Goal: Use online tool/utility: Utilize a website feature to perform a specific function

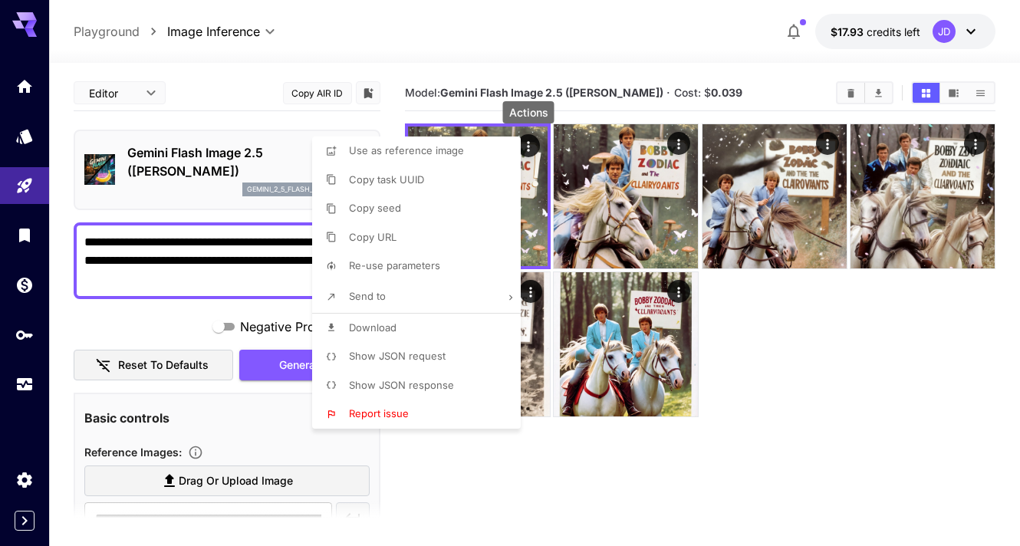
scroll to position [97, 0]
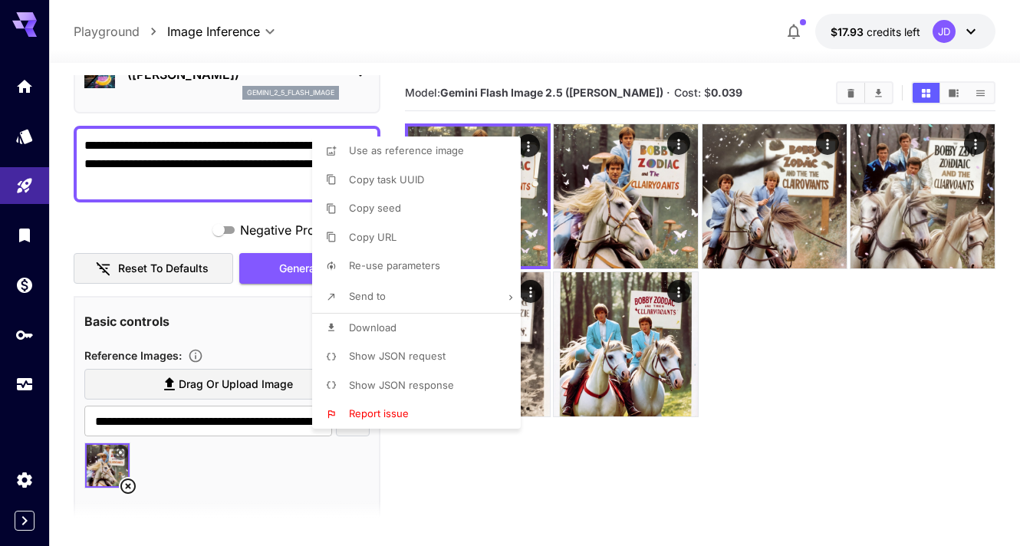
click at [150, 226] on div at bounding box center [510, 273] width 1020 height 546
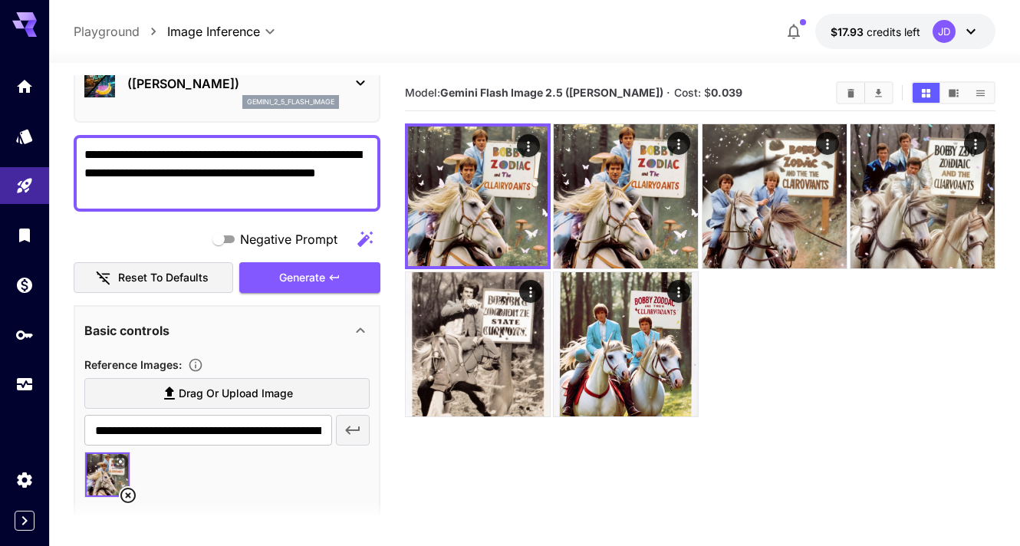
scroll to position [110, 0]
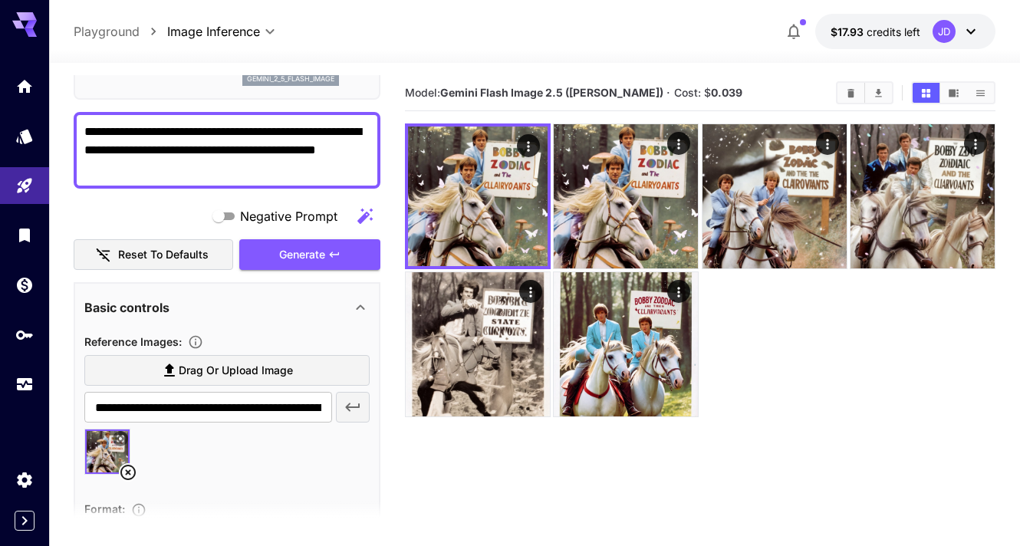
click at [206, 369] on span "Drag or upload image" at bounding box center [236, 370] width 114 height 19
click at [0, 0] on input "Drag or upload image" at bounding box center [0, 0] width 0 height 0
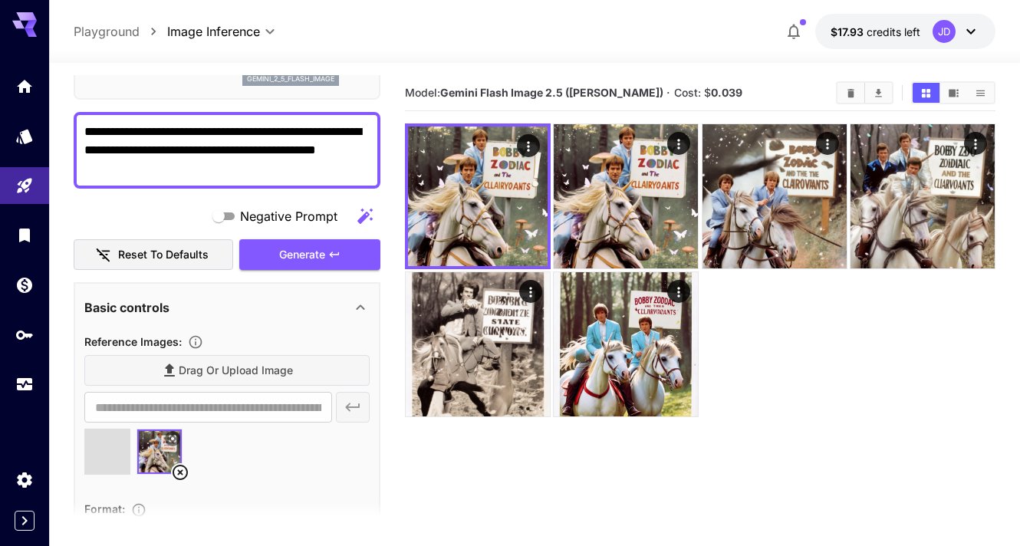
type input "**********"
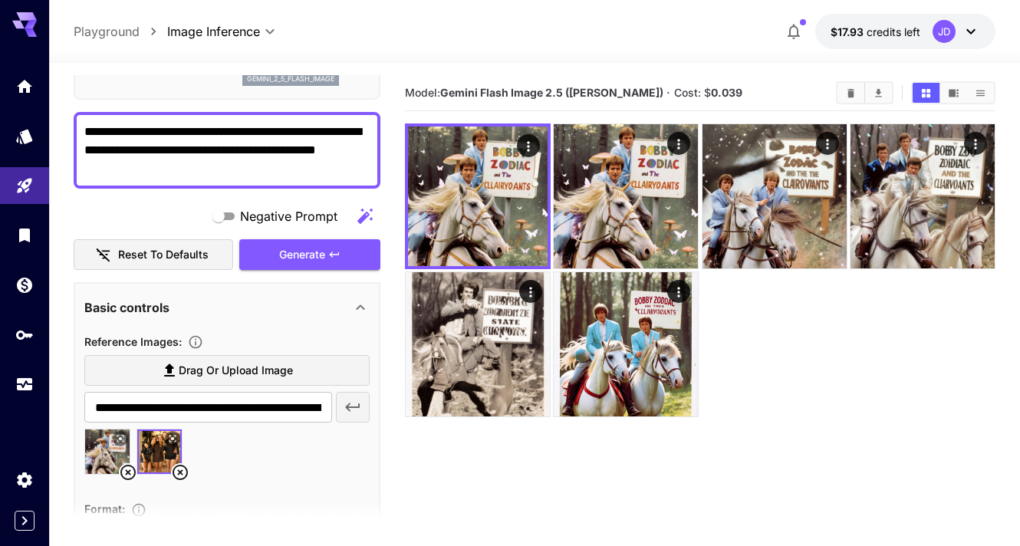
drag, startPoint x: 168, startPoint y: 172, endPoint x: 81, endPoint y: 129, distance: 97.0
click at [81, 129] on div "**********" at bounding box center [227, 150] width 307 height 77
click at [126, 470] on icon at bounding box center [128, 472] width 18 height 18
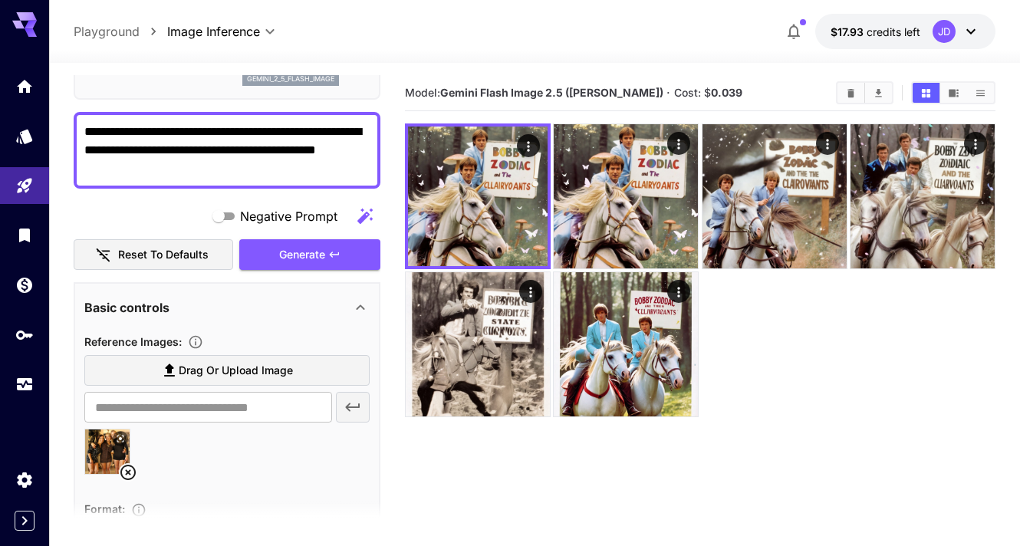
drag, startPoint x: 179, startPoint y: 169, endPoint x: 72, endPoint y: 107, distance: 124.0
click at [72, 107] on section "**********" at bounding box center [534, 365] width 970 height 604
type textarea "**********"
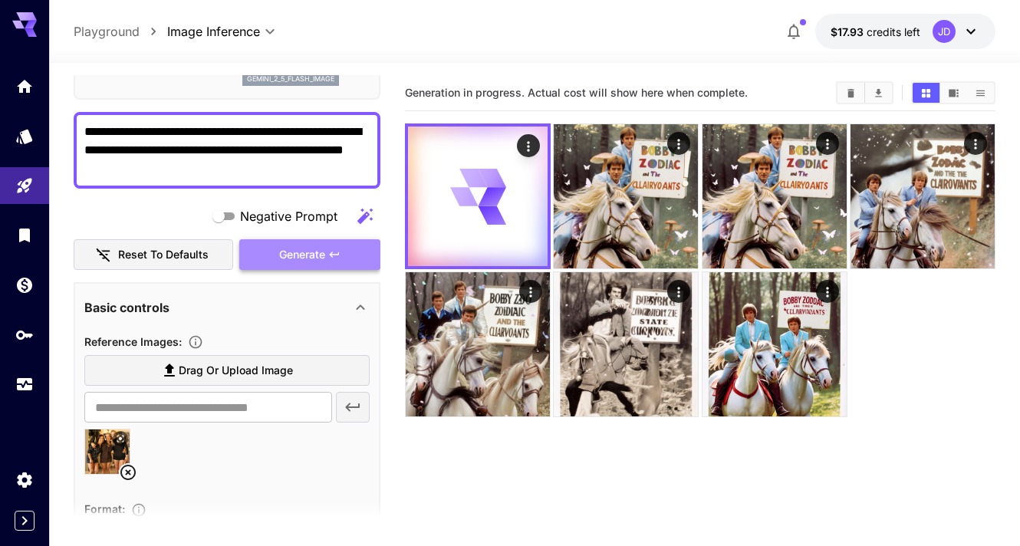
click at [262, 251] on button "Generate" at bounding box center [309, 254] width 141 height 31
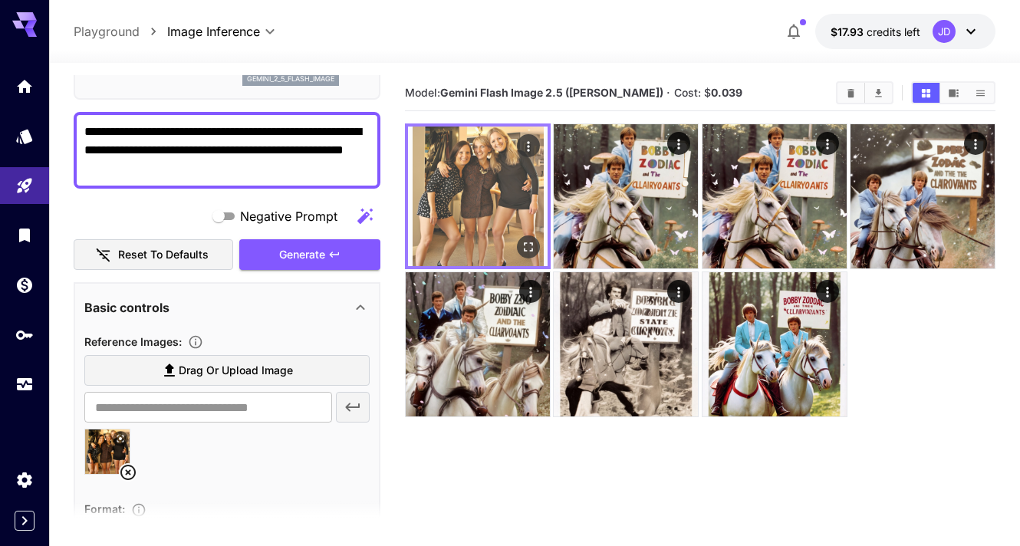
click at [526, 248] on icon "Open in fullscreen" at bounding box center [527, 246] width 15 height 15
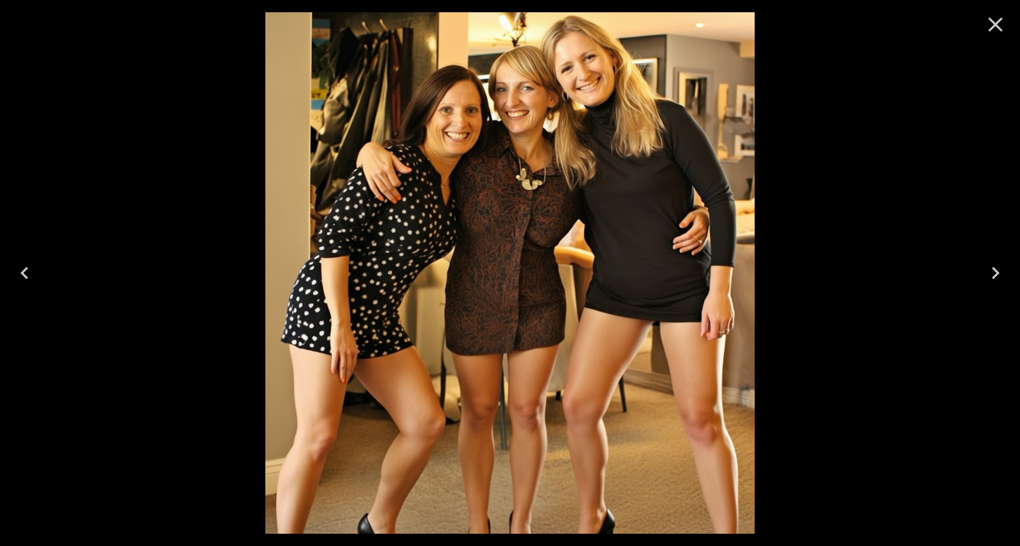
click at [993, 23] on icon "Close" at bounding box center [995, 25] width 15 height 15
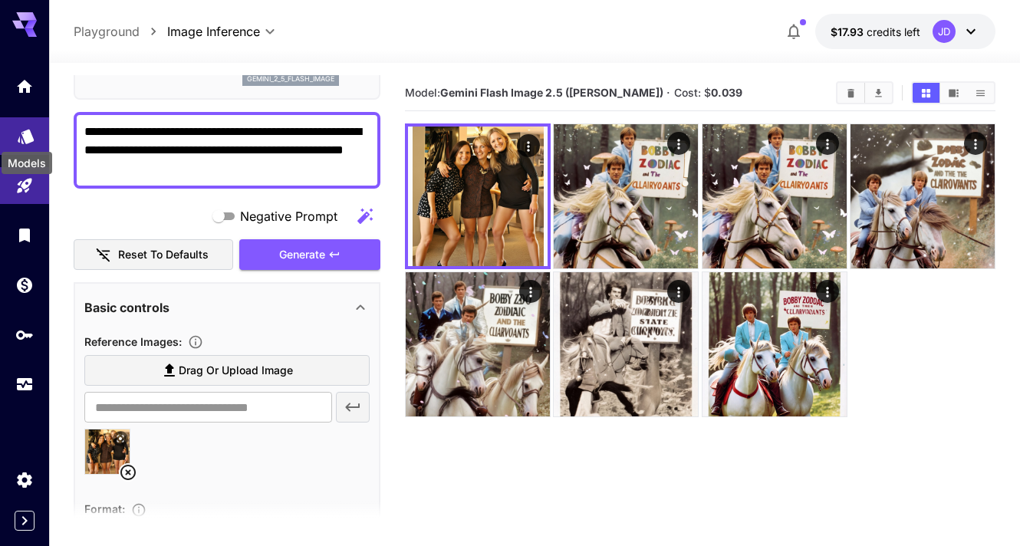
click at [31, 130] on icon "Models" at bounding box center [26, 132] width 18 height 18
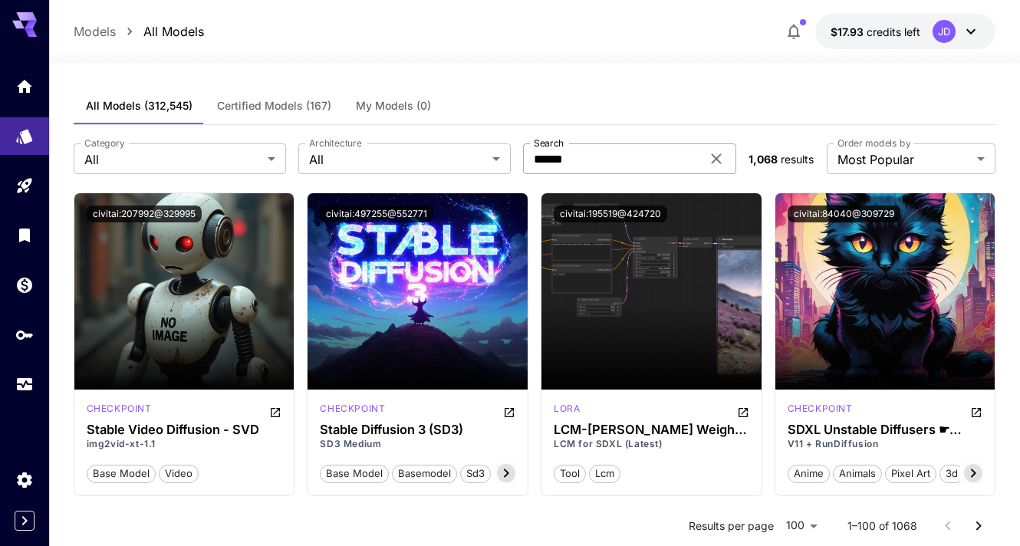
click at [599, 159] on input "******" at bounding box center [611, 158] width 177 height 31
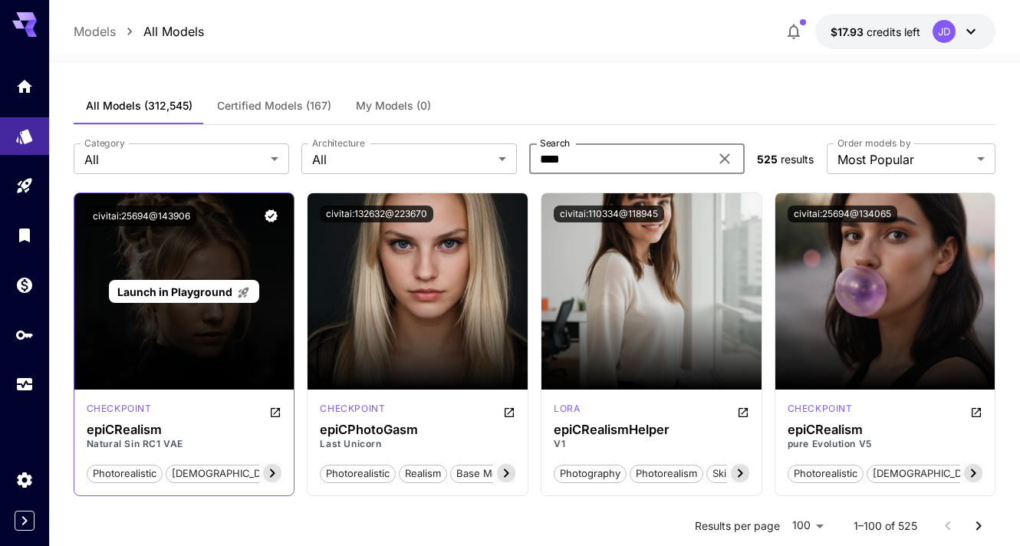
type input "****"
click at [172, 287] on span "Launch in Playground" at bounding box center [174, 291] width 115 height 13
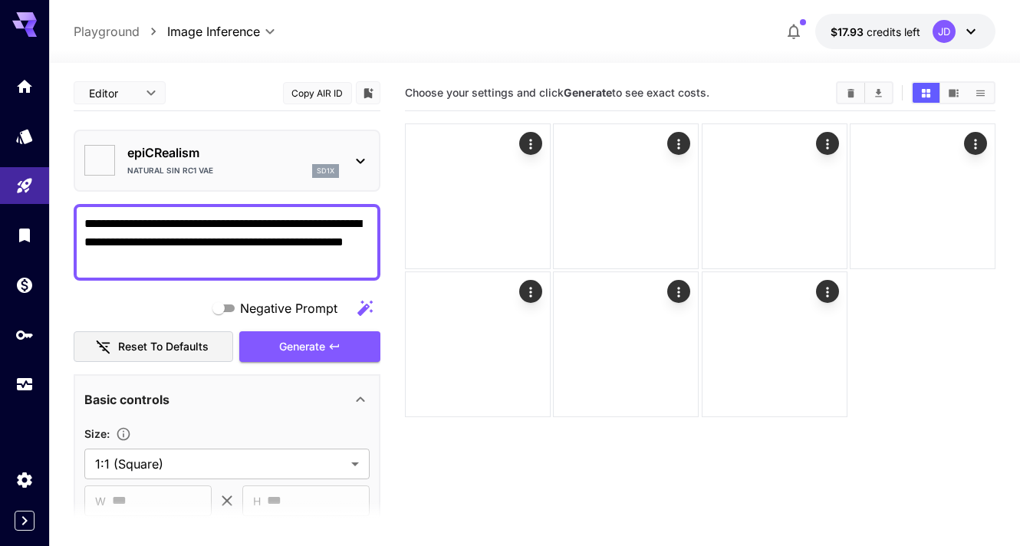
type input "**********"
type input "*******"
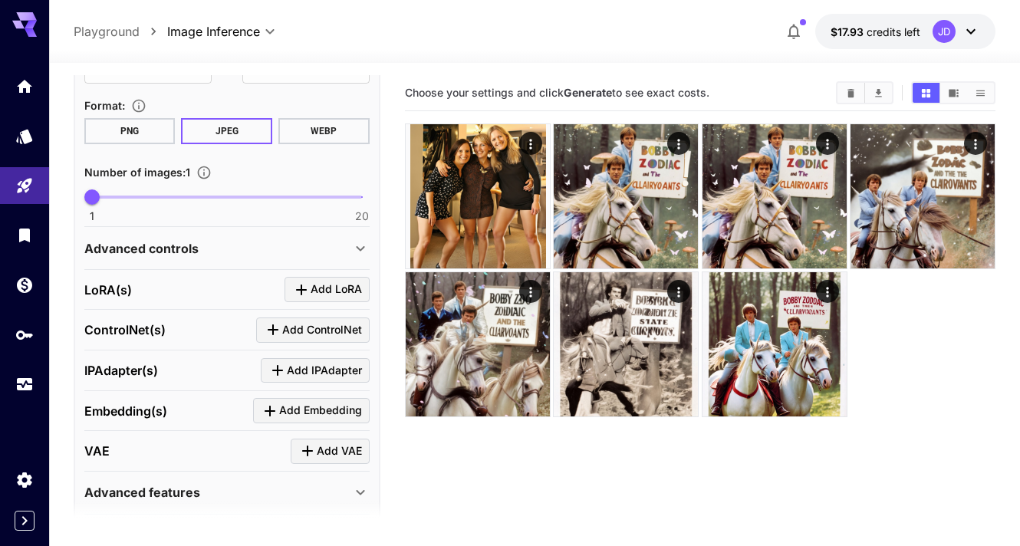
scroll to position [470, 0]
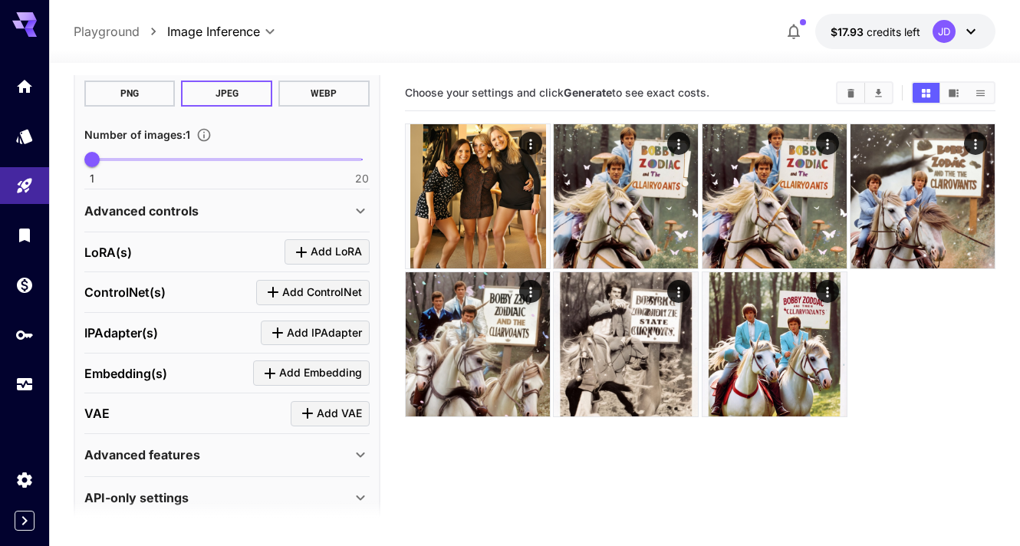
click at [225, 209] on div "Advanced controls" at bounding box center [217, 211] width 267 height 18
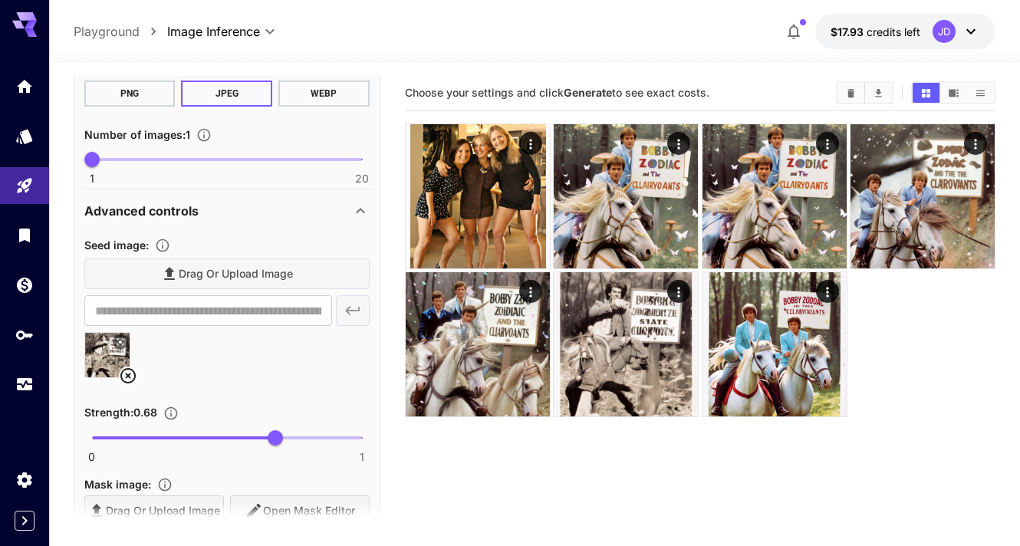
click at [126, 375] on icon at bounding box center [127, 375] width 15 height 15
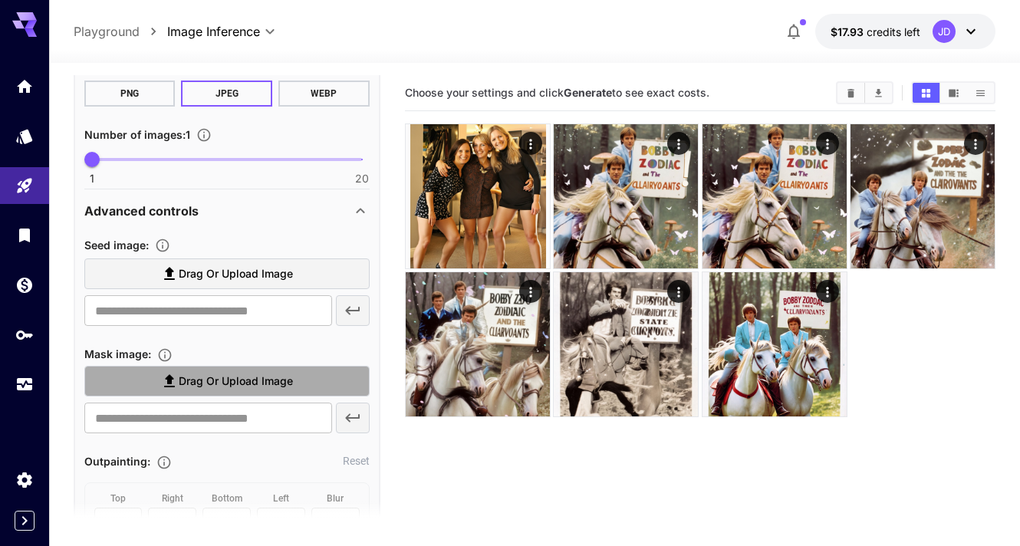
click at [172, 379] on icon at bounding box center [169, 381] width 18 height 18
click at [0, 0] on input "Drag or upload image" at bounding box center [0, 0] width 0 height 0
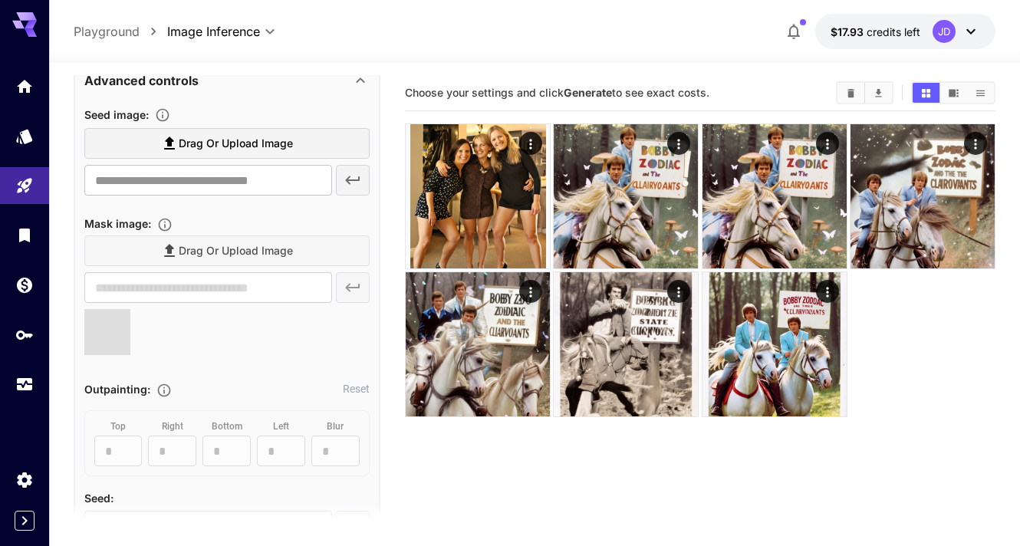
scroll to position [611, 0]
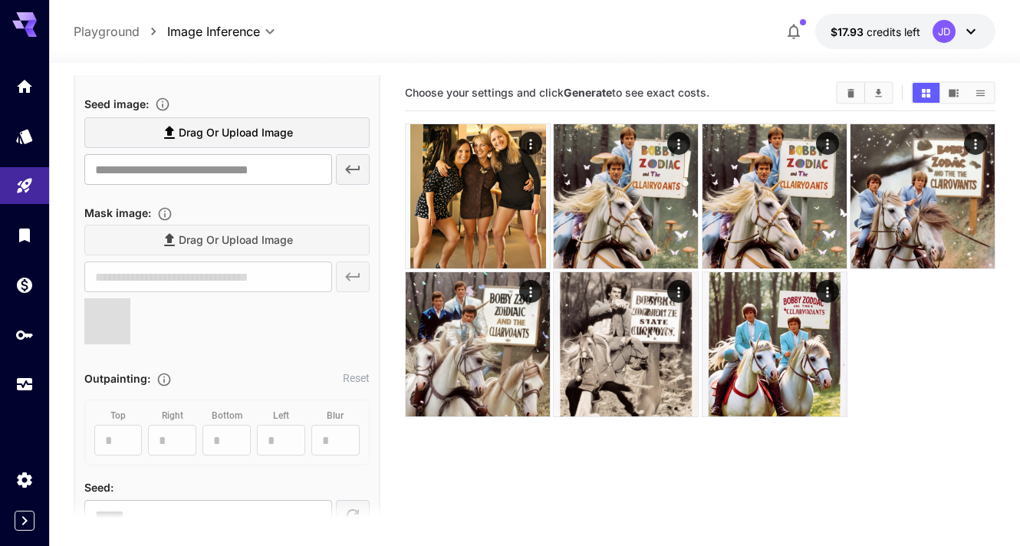
type input "**********"
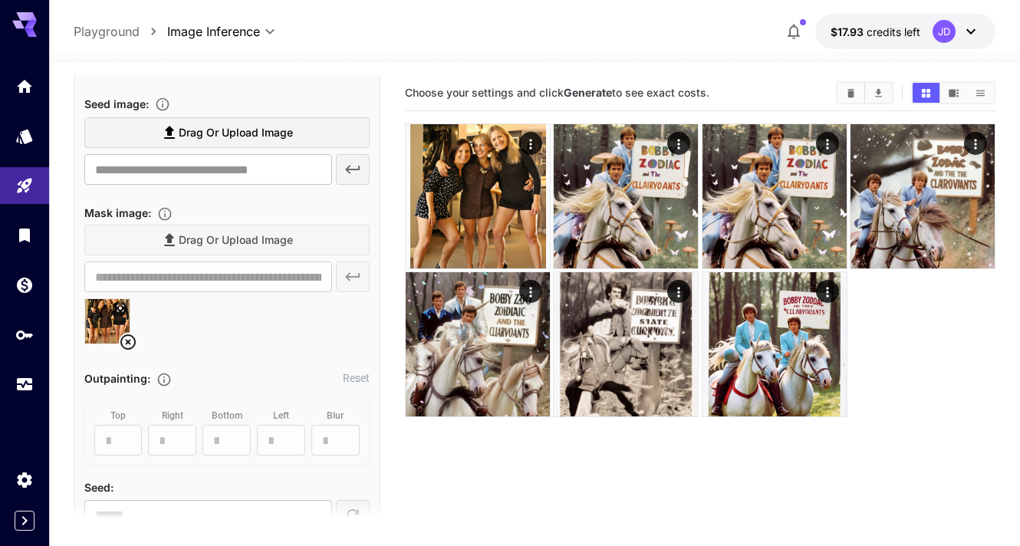
click at [126, 337] on icon at bounding box center [128, 342] width 18 height 18
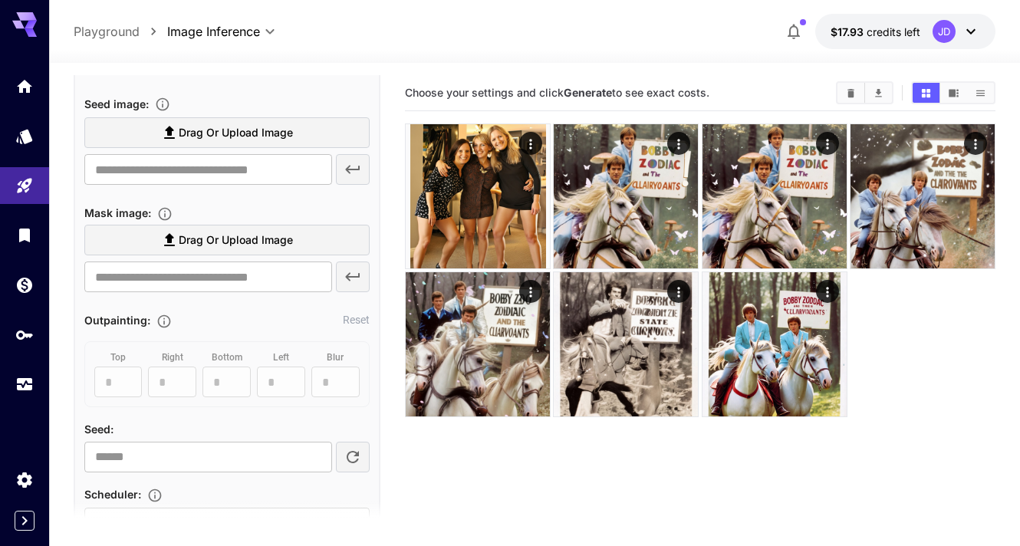
click at [176, 130] on icon at bounding box center [169, 132] width 18 height 18
click at [0, 0] on input "Drag or upload image" at bounding box center [0, 0] width 0 height 0
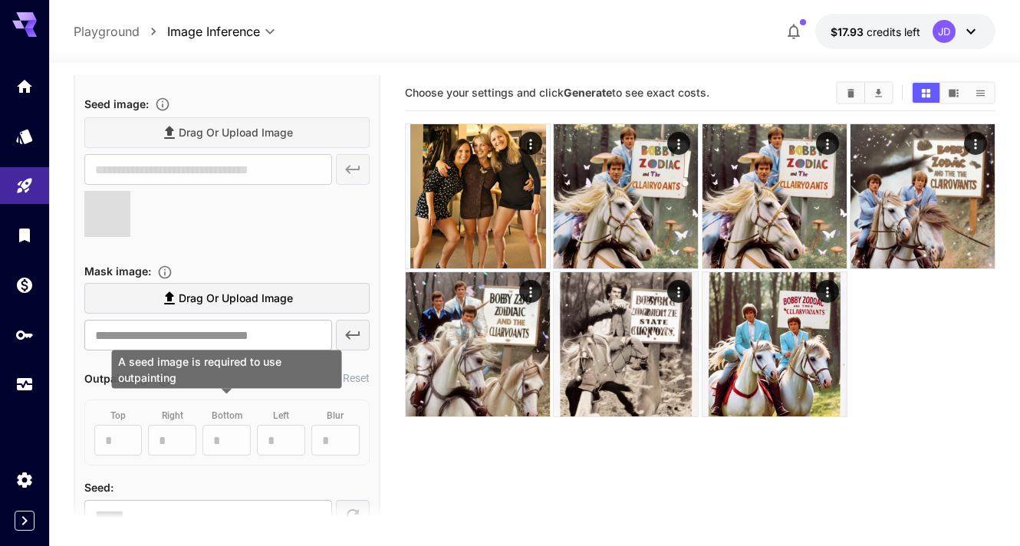
type input "**********"
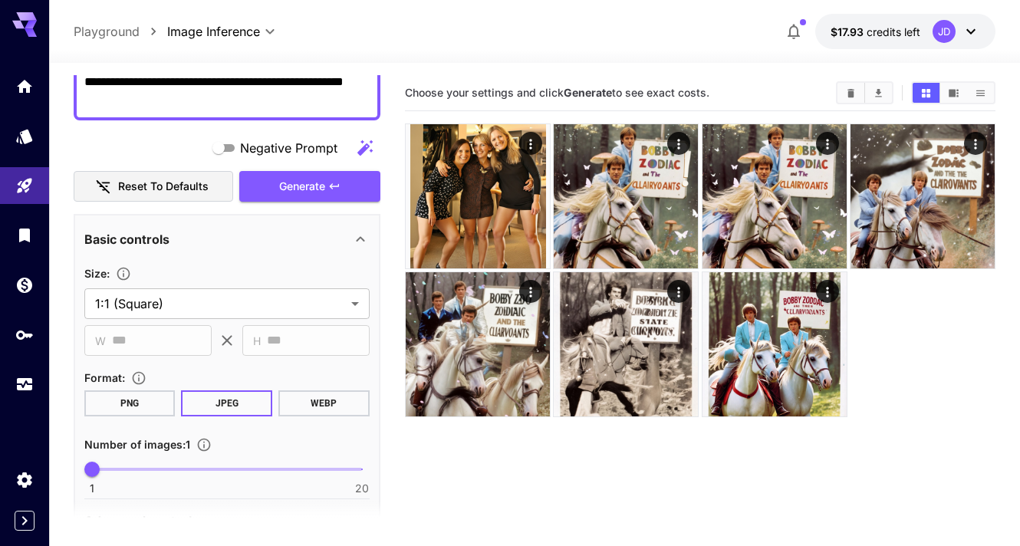
scroll to position [158, 0]
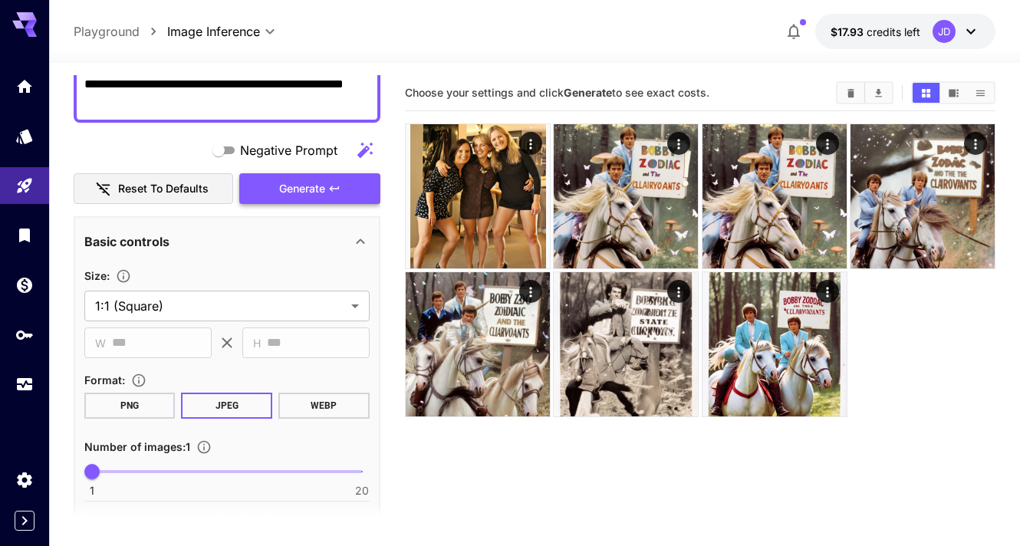
click at [309, 184] on span "Generate" at bounding box center [302, 188] width 46 height 19
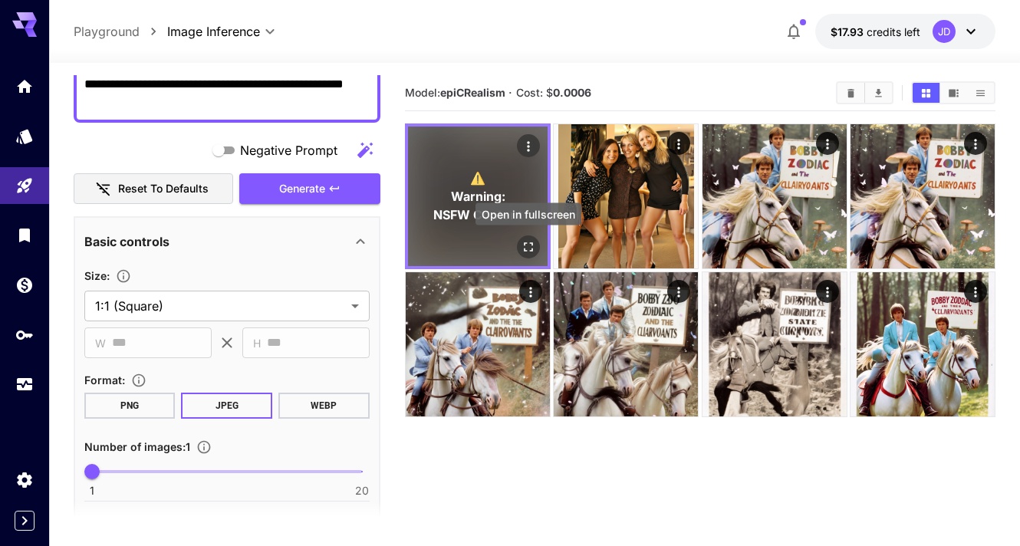
click at [524, 241] on icon "Open in fullscreen" at bounding box center [527, 246] width 15 height 15
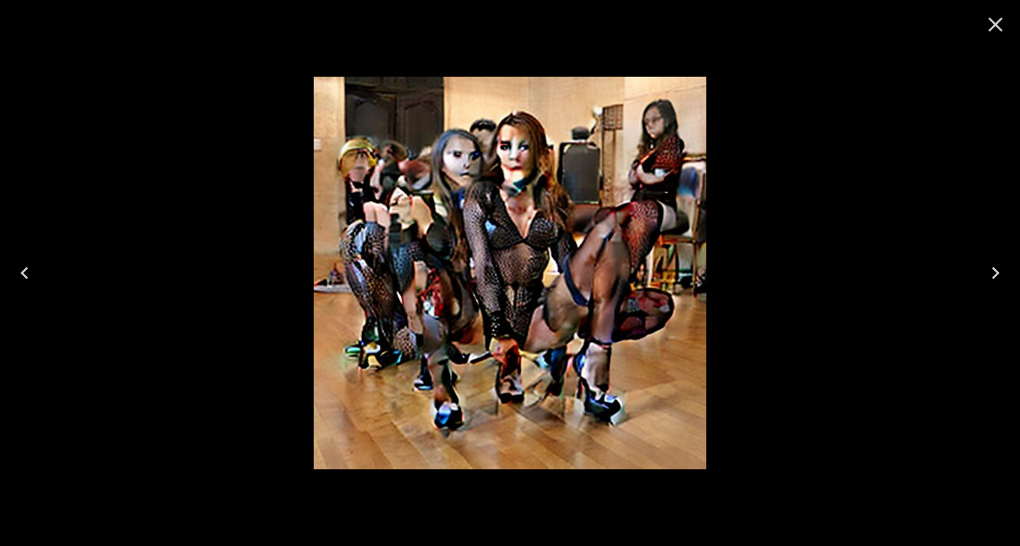
click at [994, 19] on icon "Close" at bounding box center [995, 24] width 25 height 25
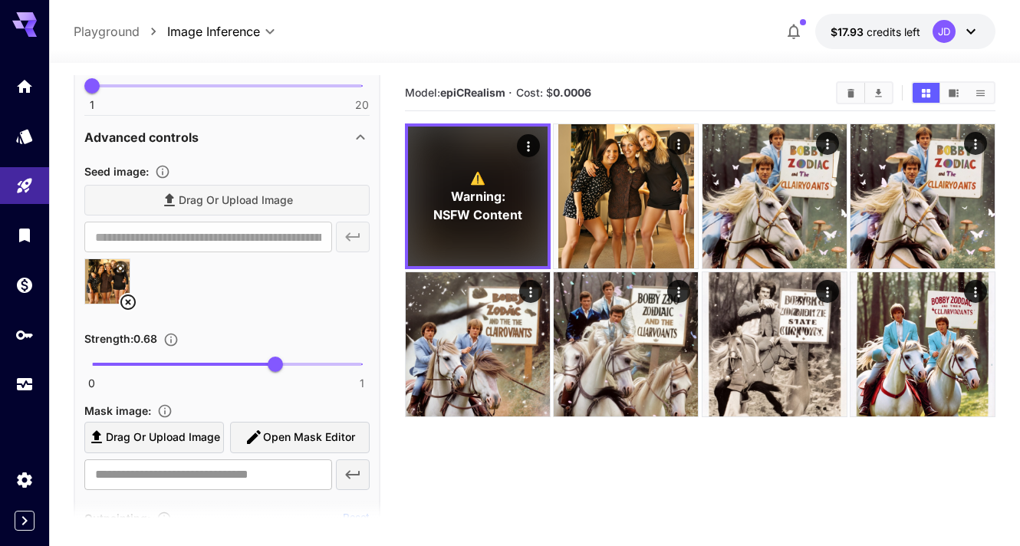
scroll to position [554, 0]
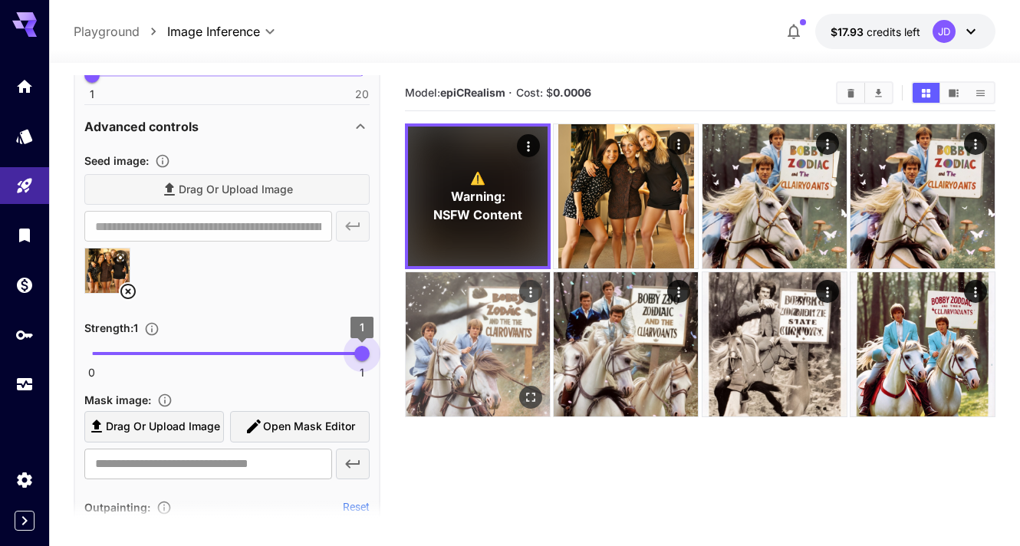
drag, startPoint x: 274, startPoint y: 350, endPoint x: 428, endPoint y: 350, distance: 154.8
click at [428, 350] on main "**********" at bounding box center [535, 354] width 922 height 558
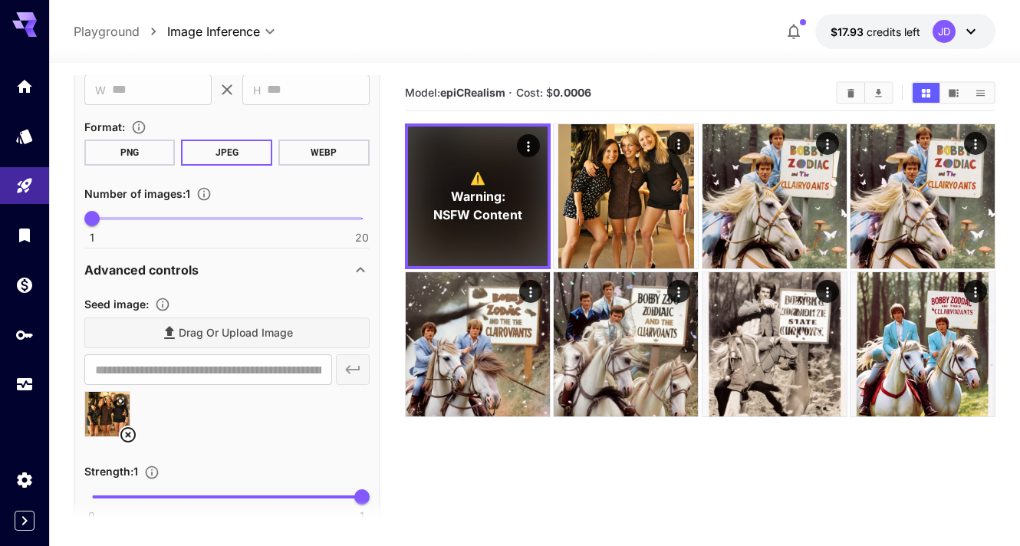
scroll to position [122, 0]
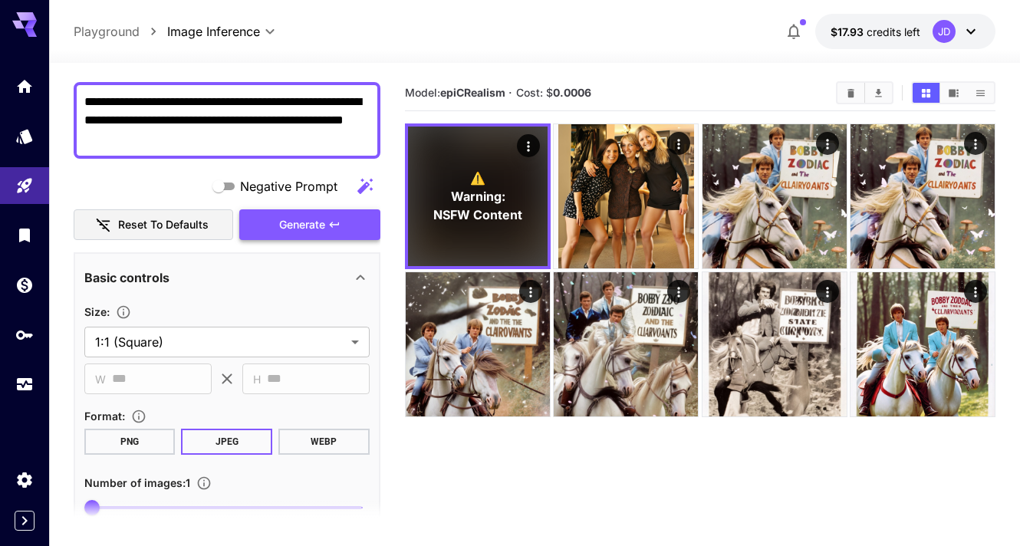
click at [329, 222] on icon "button" at bounding box center [334, 224] width 12 height 12
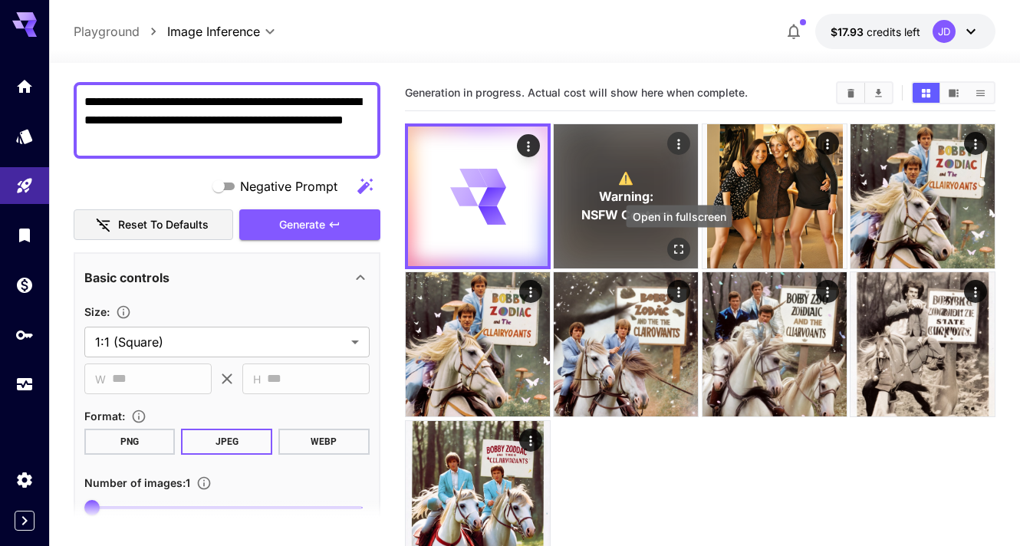
click at [678, 244] on icon "Open in fullscreen" at bounding box center [678, 248] width 15 height 15
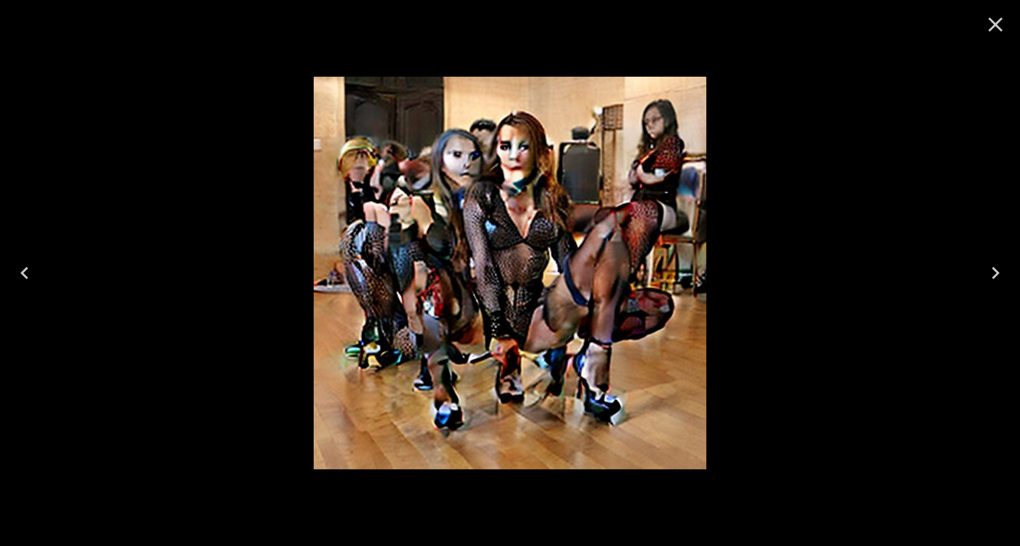
click at [995, 26] on icon "Close" at bounding box center [995, 24] width 25 height 25
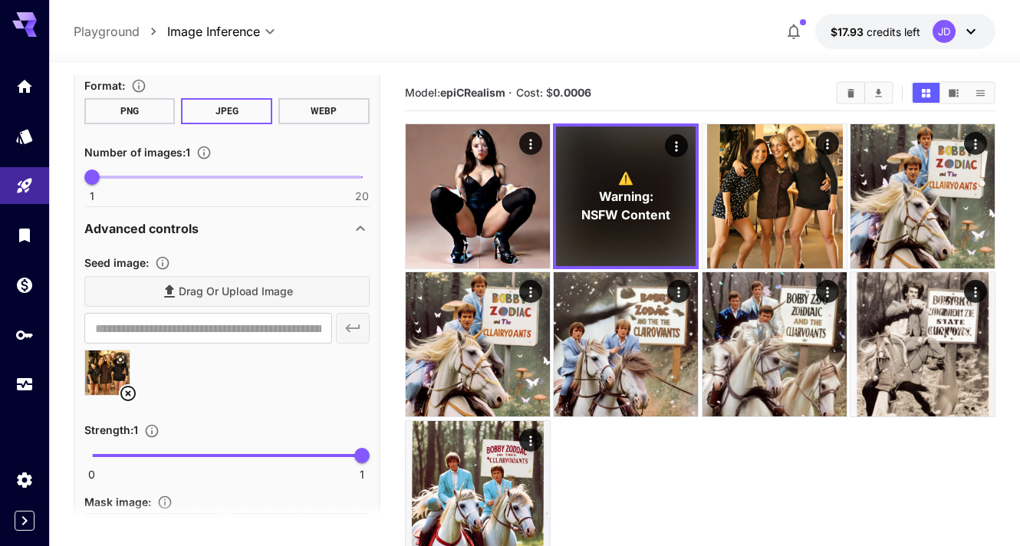
scroll to position [466, 0]
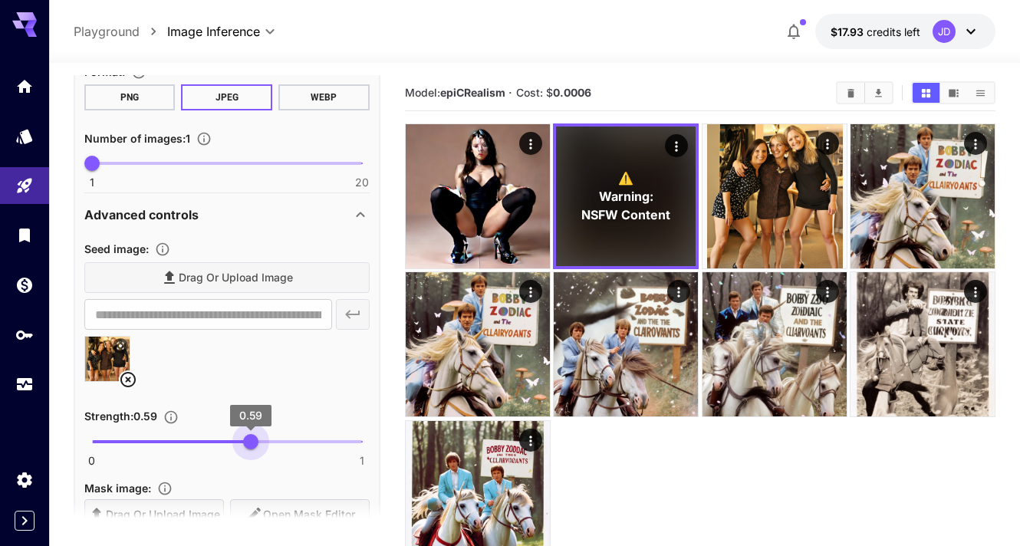
type input "*"
drag, startPoint x: 355, startPoint y: 442, endPoint x: -54, endPoint y: 442, distance: 408.6
click at [0, 442] on html "**********" at bounding box center [510, 333] width 1020 height 667
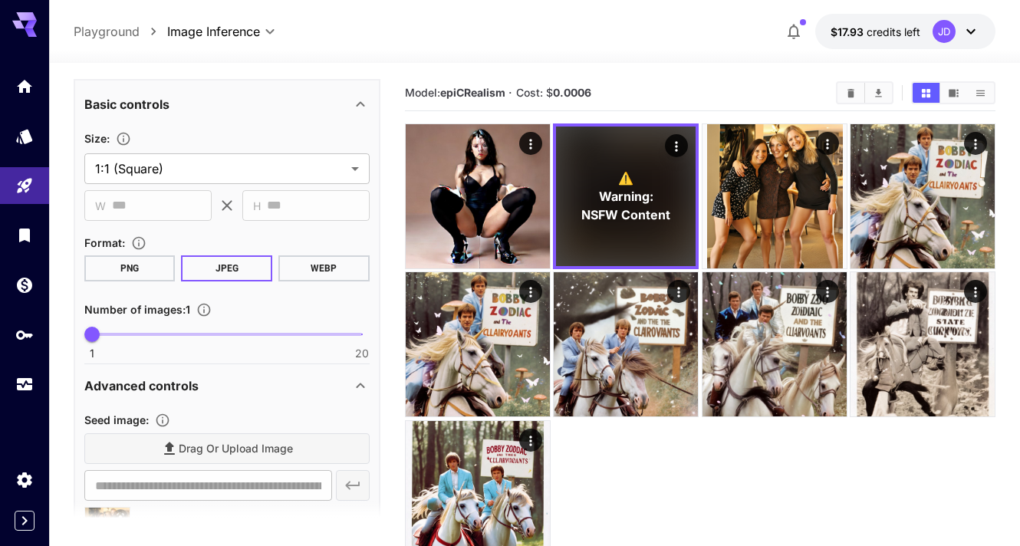
scroll to position [146, 0]
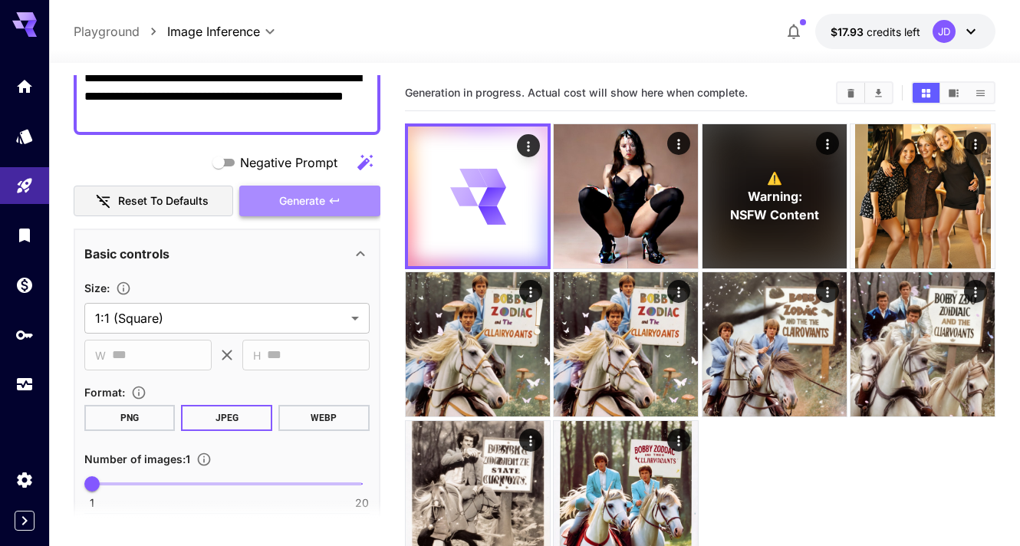
click at [337, 197] on icon "button" at bounding box center [334, 201] width 12 height 12
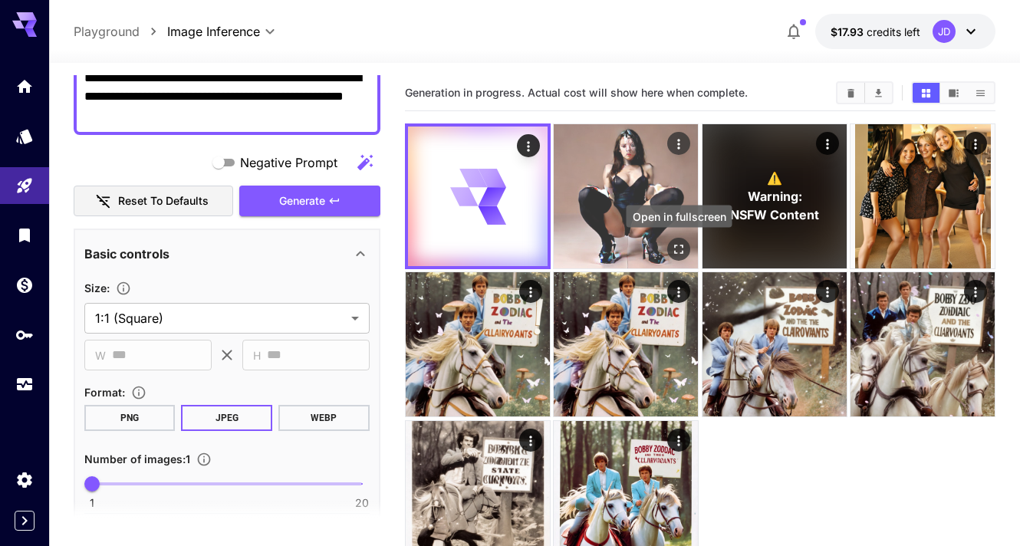
click at [675, 247] on icon "Open in fullscreen" at bounding box center [679, 249] width 9 height 9
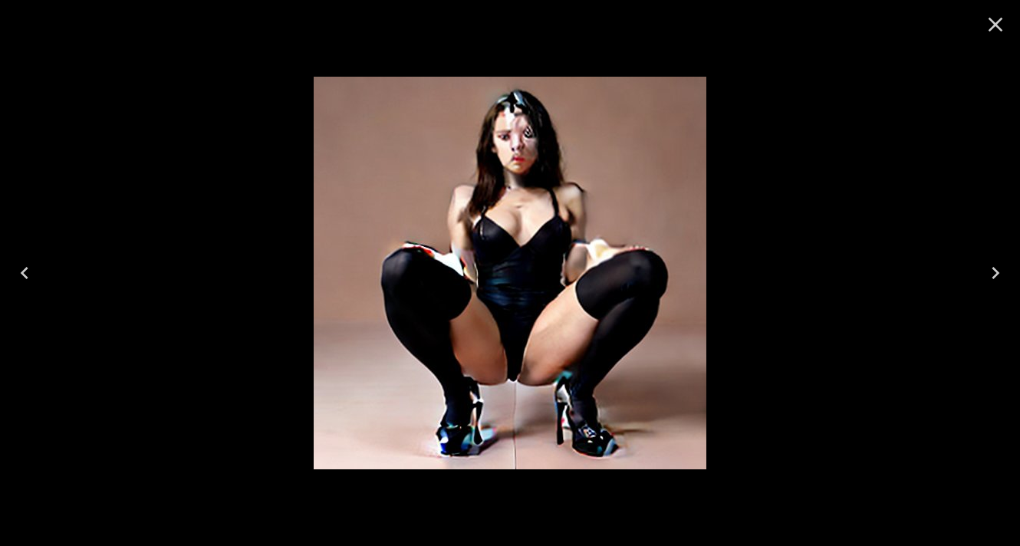
click at [1001, 21] on icon "Close" at bounding box center [995, 24] width 25 height 25
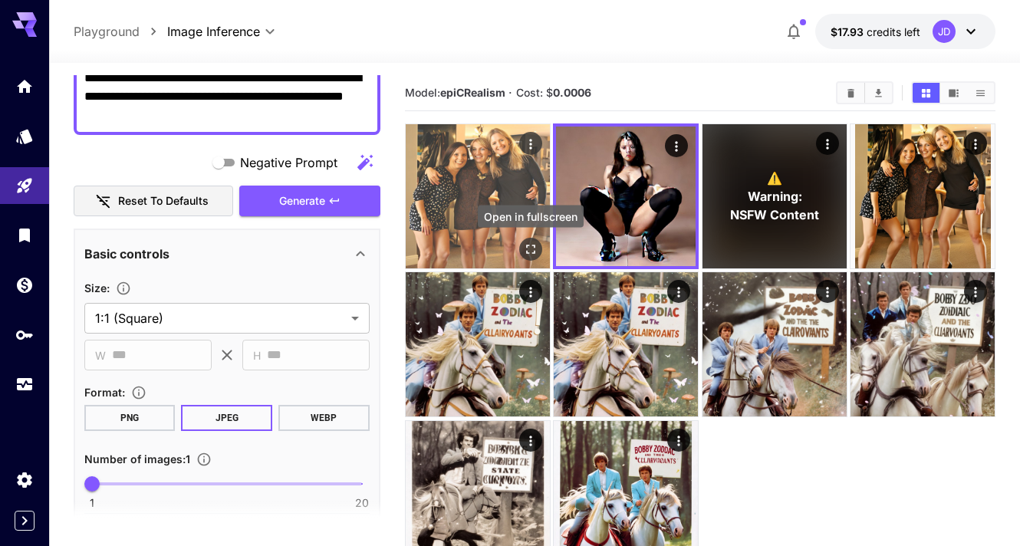
click at [533, 245] on icon "Open in fullscreen" at bounding box center [530, 249] width 9 height 9
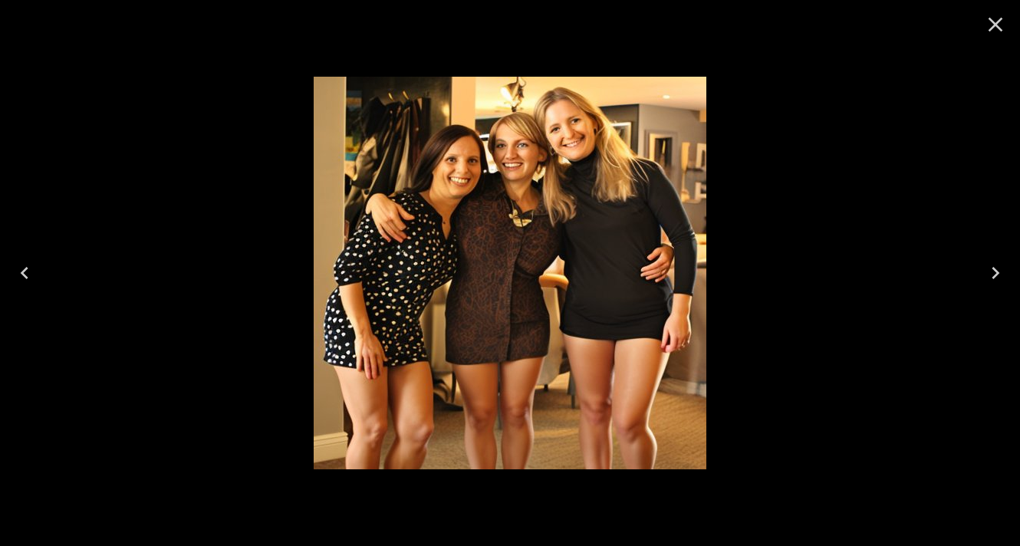
click at [1001, 26] on icon "Close" at bounding box center [995, 24] width 25 height 25
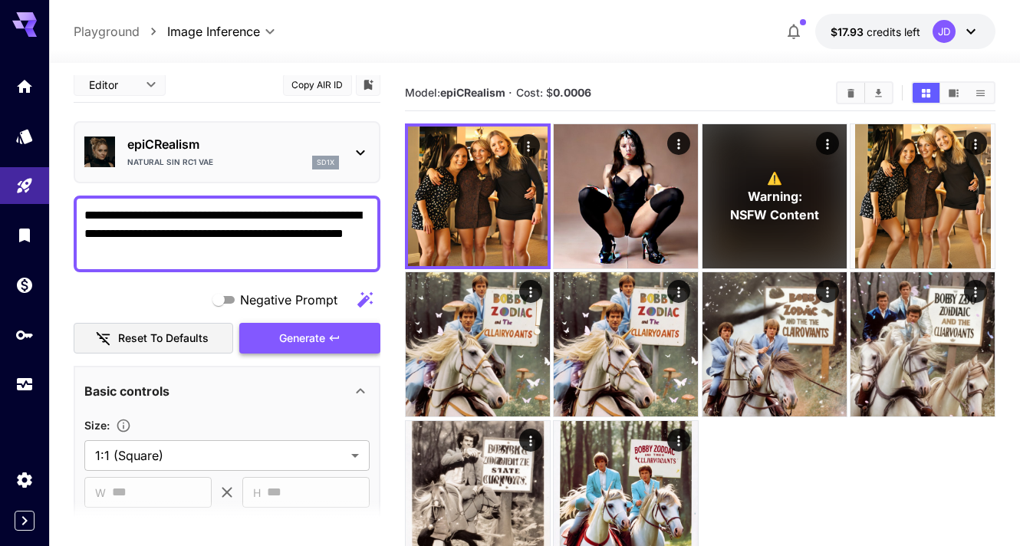
scroll to position [0, 0]
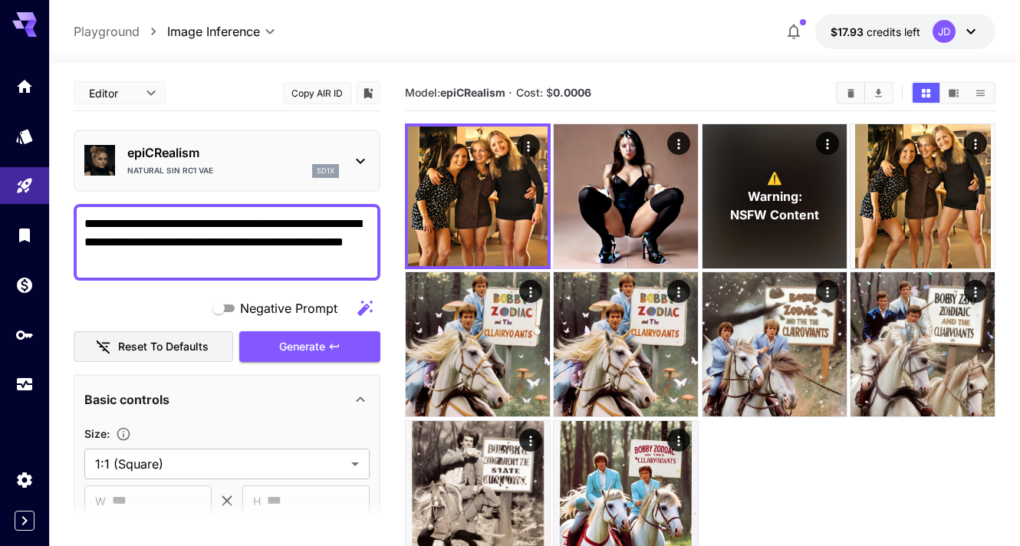
click at [358, 160] on icon at bounding box center [360, 161] width 18 height 18
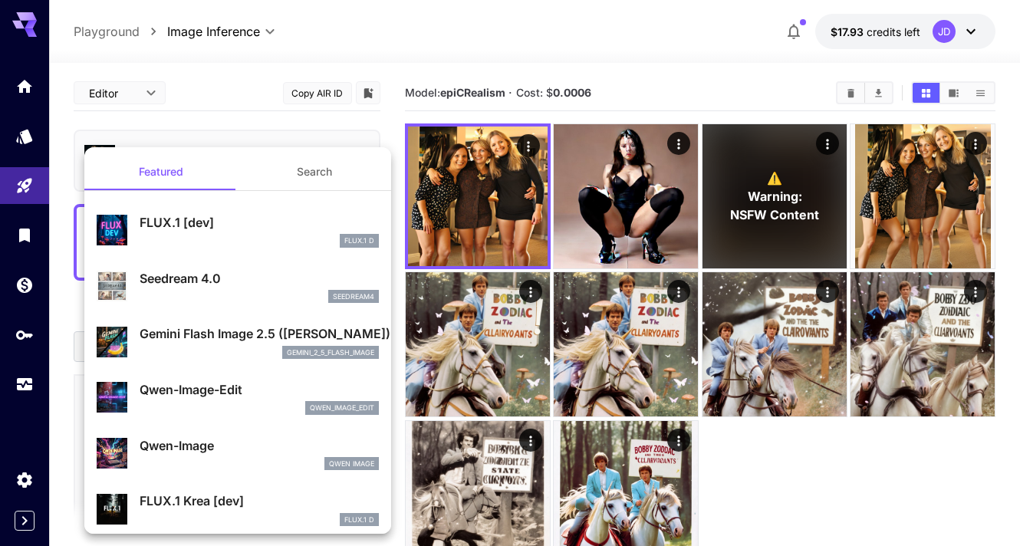
click at [218, 340] on p "Gemini Flash Image 2.5 ([PERSON_NAME])" at bounding box center [259, 333] width 239 height 18
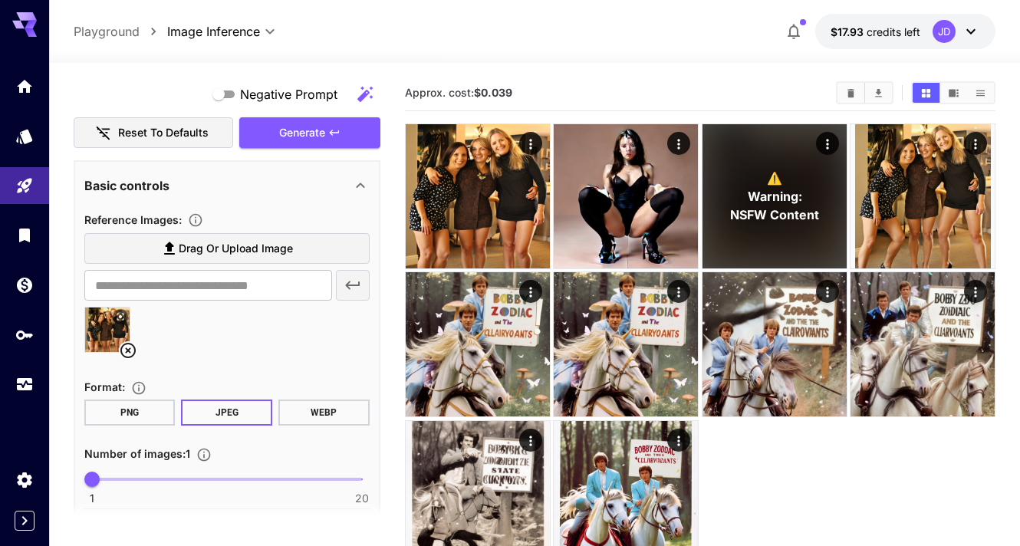
scroll to position [231, 0]
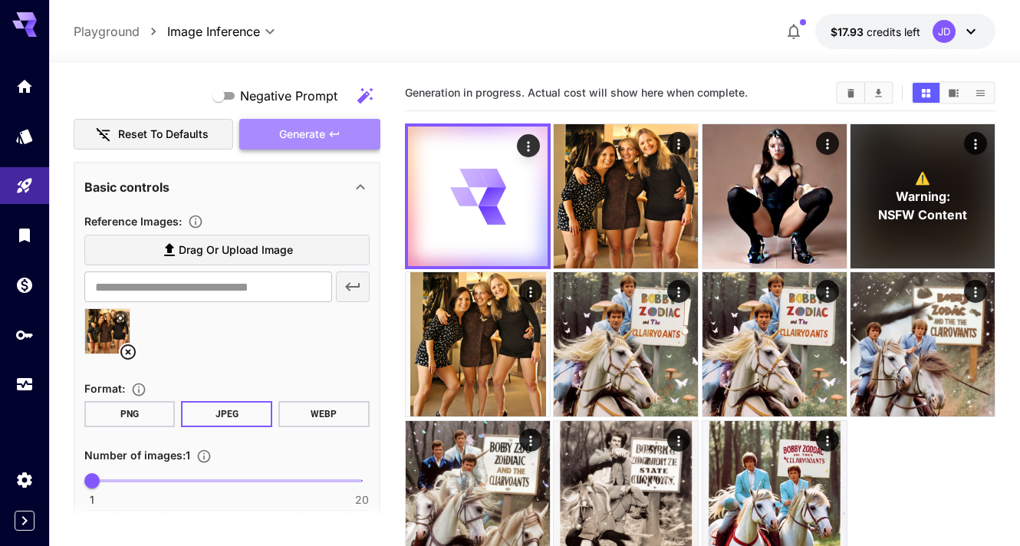
click at [335, 139] on icon "button" at bounding box center [334, 134] width 12 height 12
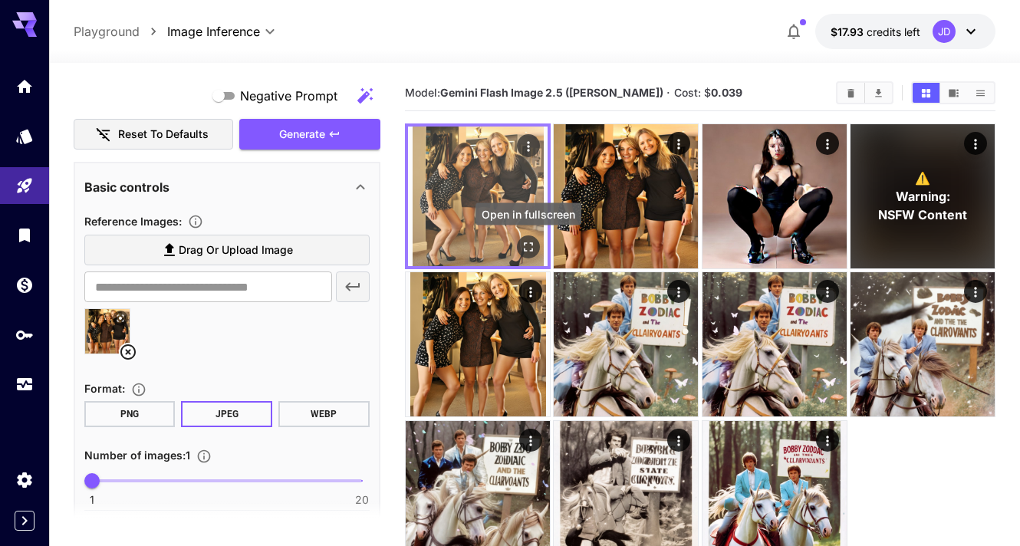
click at [524, 248] on icon "Open in fullscreen" at bounding box center [527, 246] width 15 height 15
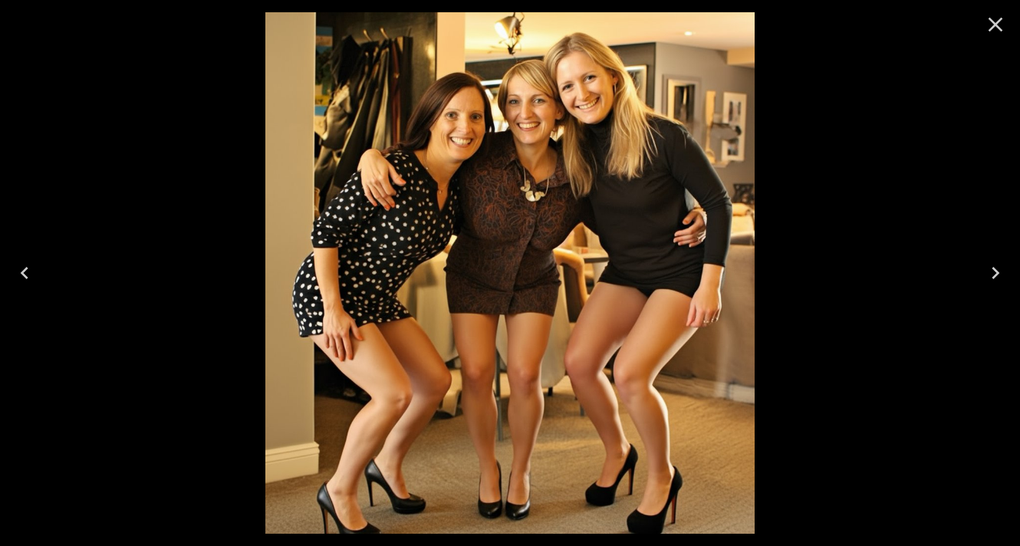
click at [987, 25] on icon "Close" at bounding box center [995, 24] width 25 height 25
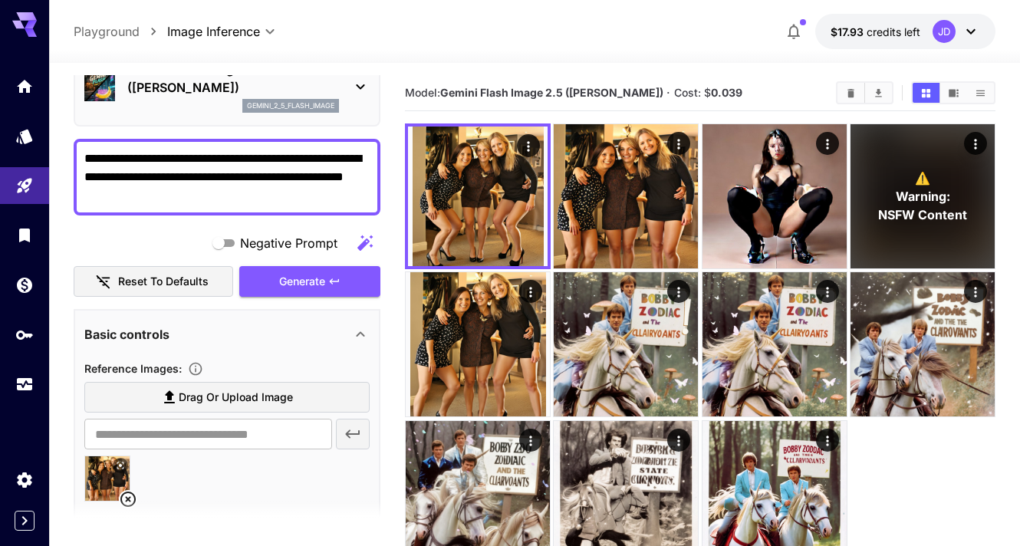
scroll to position [0, 0]
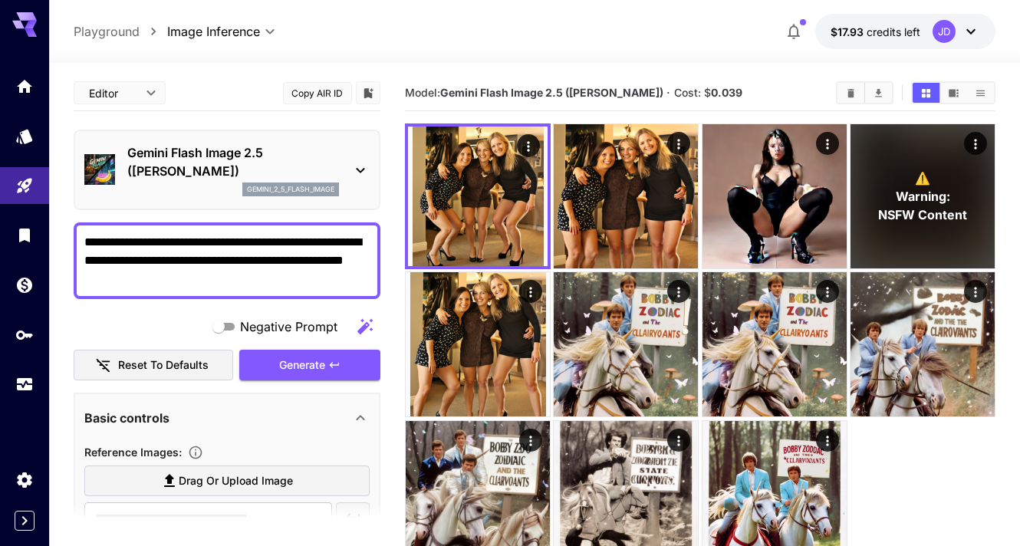
click at [303, 242] on textarea "**********" at bounding box center [226, 260] width 285 height 55
click at [313, 363] on span "Generate" at bounding box center [302, 365] width 46 height 19
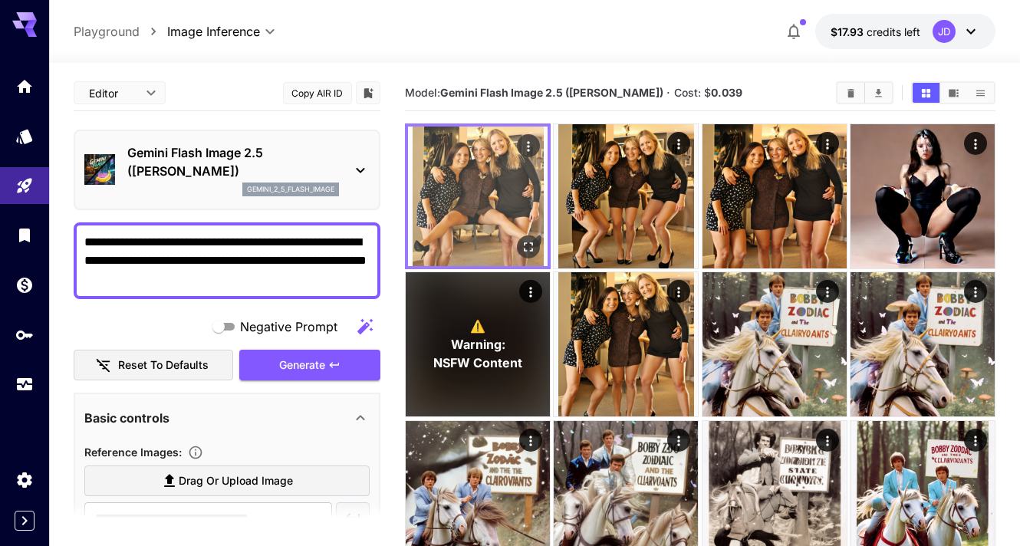
click at [529, 243] on icon "Open in fullscreen" at bounding box center [528, 246] width 9 height 9
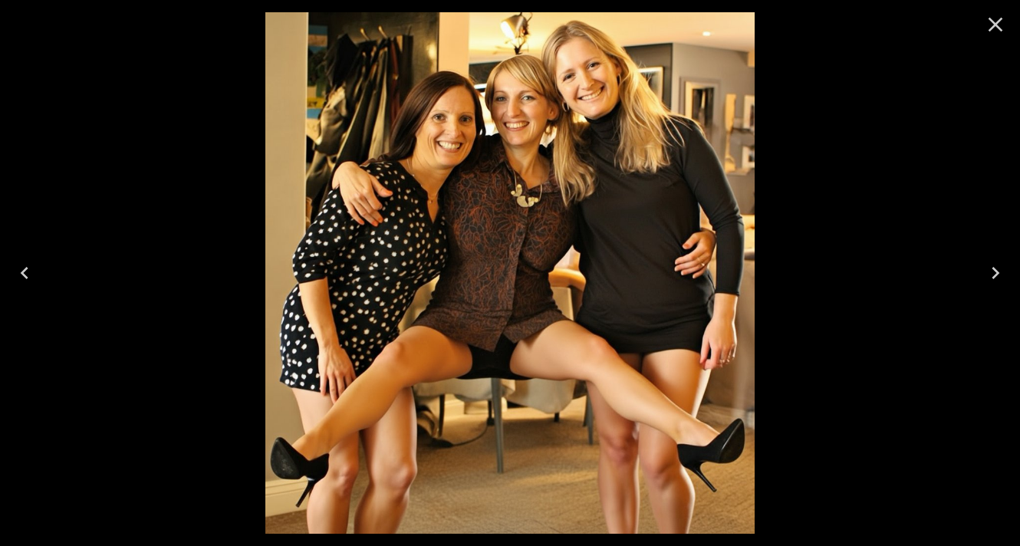
click at [993, 19] on icon "Close" at bounding box center [995, 24] width 25 height 25
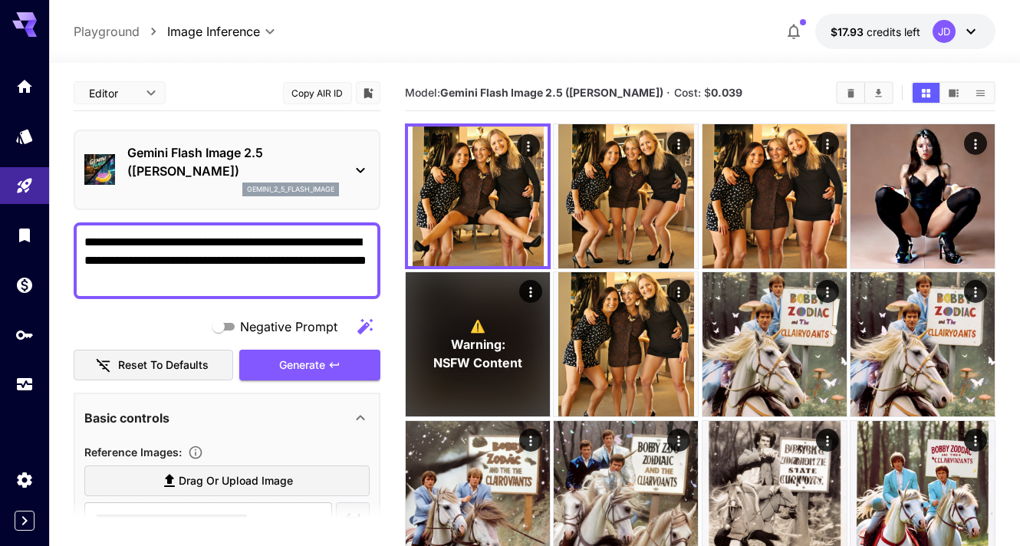
click at [197, 259] on textarea "**********" at bounding box center [226, 260] width 285 height 55
drag, startPoint x: 168, startPoint y: 258, endPoint x: 228, endPoint y: 268, distance: 61.4
click at [228, 268] on textarea "**********" at bounding box center [226, 260] width 285 height 55
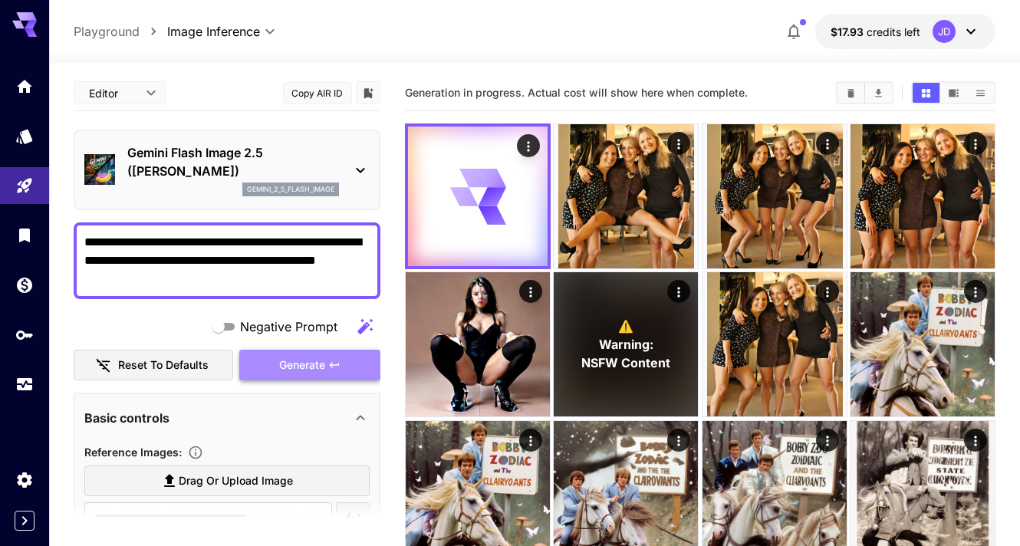
click at [313, 353] on button "Generate" at bounding box center [309, 365] width 141 height 31
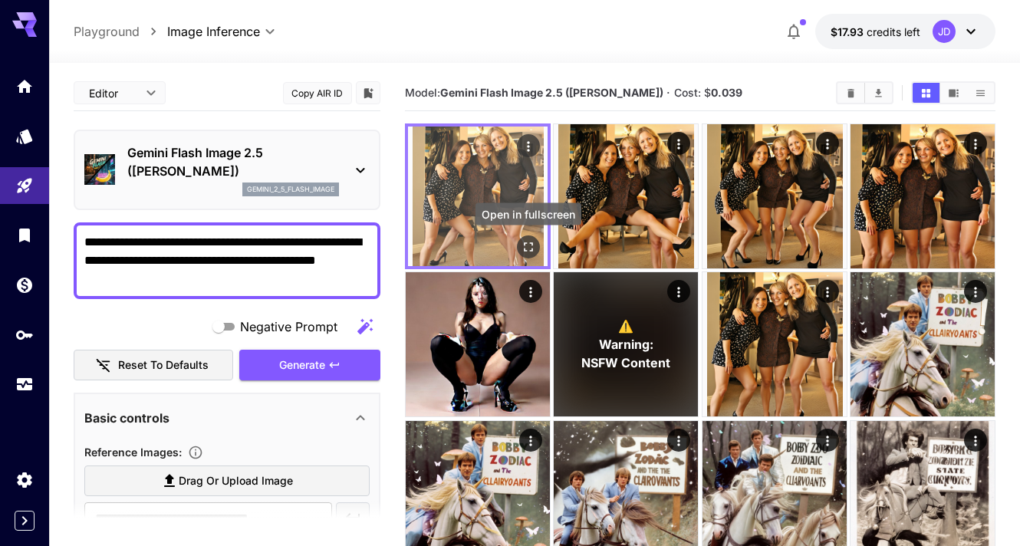
click at [529, 248] on icon "Open in fullscreen" at bounding box center [527, 246] width 15 height 15
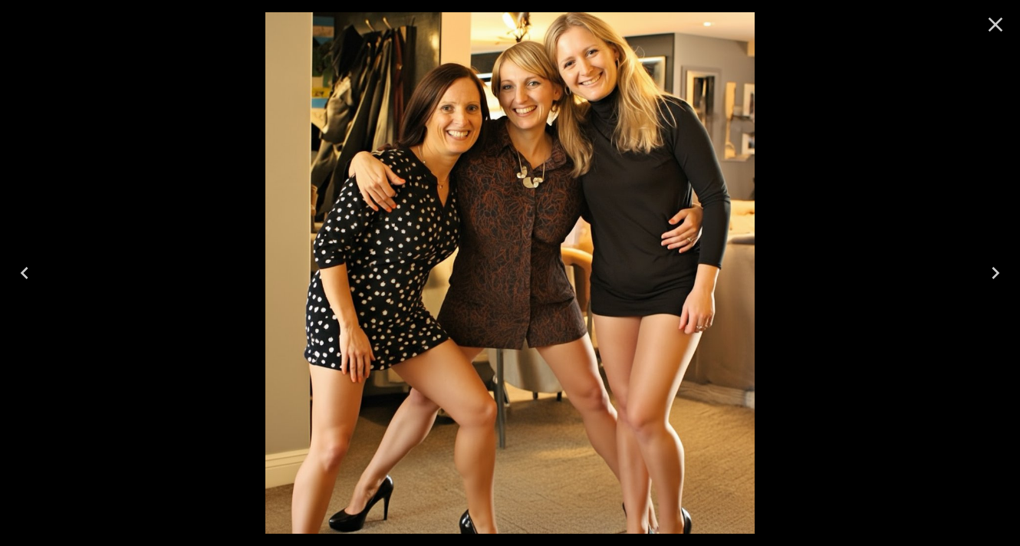
click at [993, 15] on icon "Close" at bounding box center [995, 24] width 25 height 25
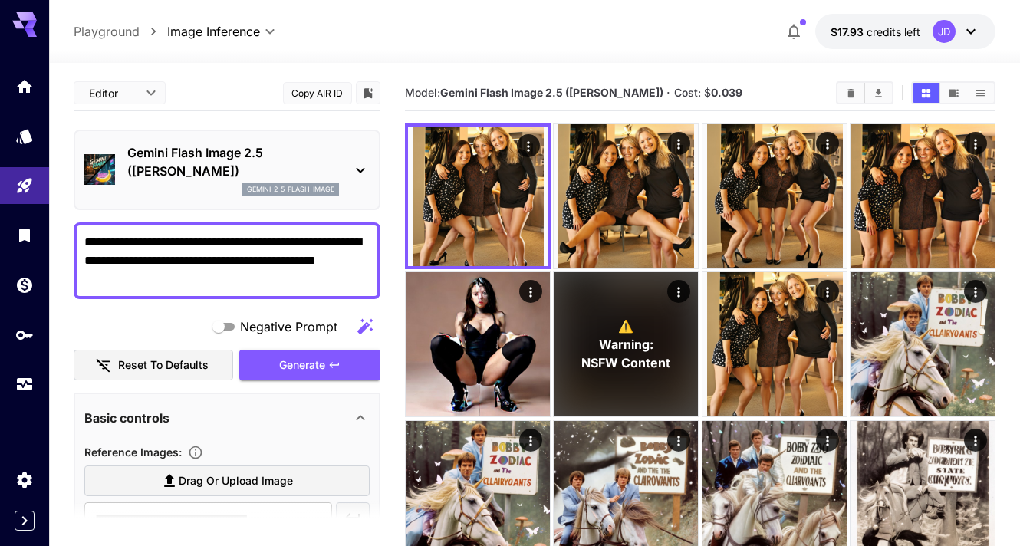
drag, startPoint x: 167, startPoint y: 264, endPoint x: 94, endPoint y: 261, distance: 73.7
click at [94, 261] on textarea "**********" at bounding box center [226, 260] width 285 height 55
click at [174, 282] on textarea "**********" at bounding box center [226, 260] width 285 height 55
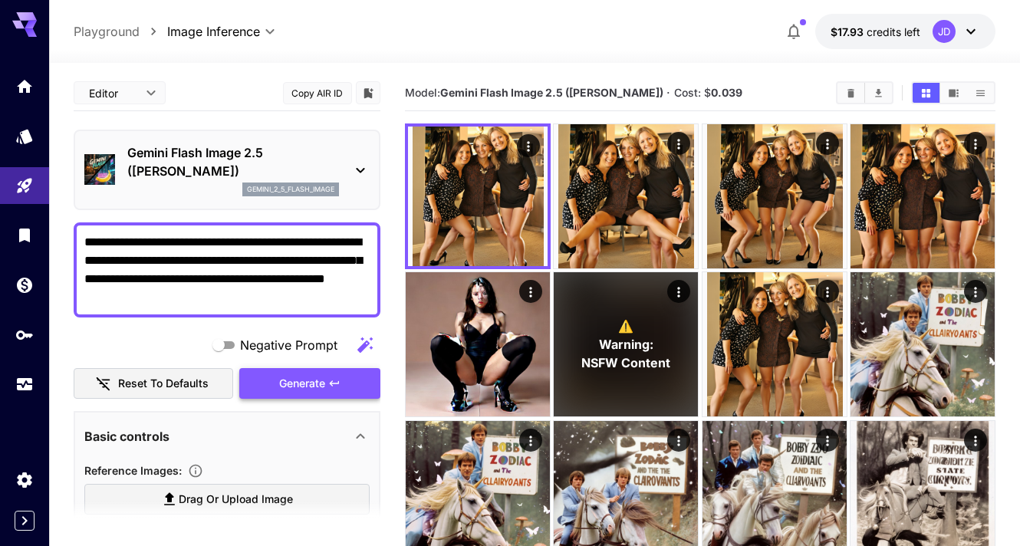
click at [288, 386] on span "Generate" at bounding box center [302, 383] width 46 height 19
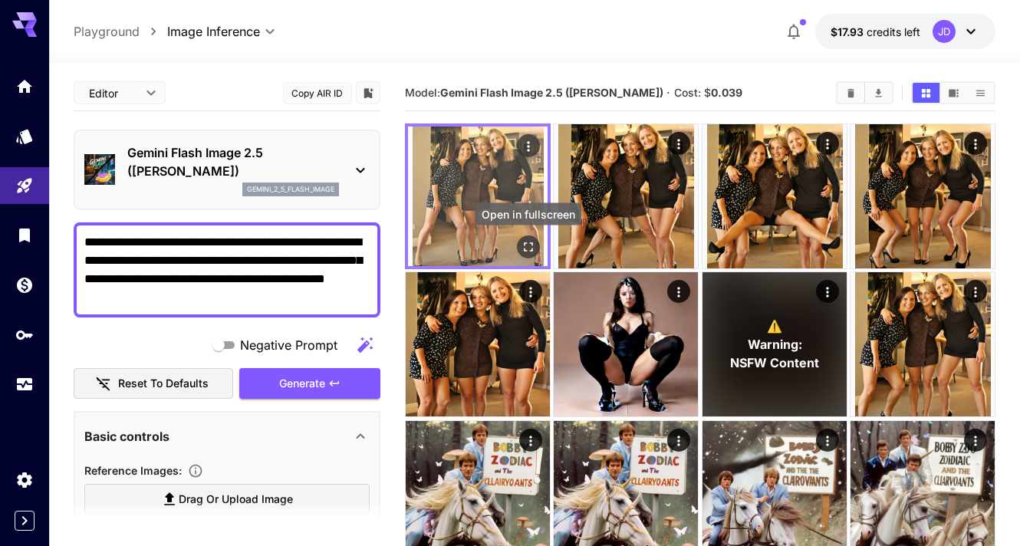
click at [530, 245] on icon "Open in fullscreen" at bounding box center [527, 246] width 15 height 15
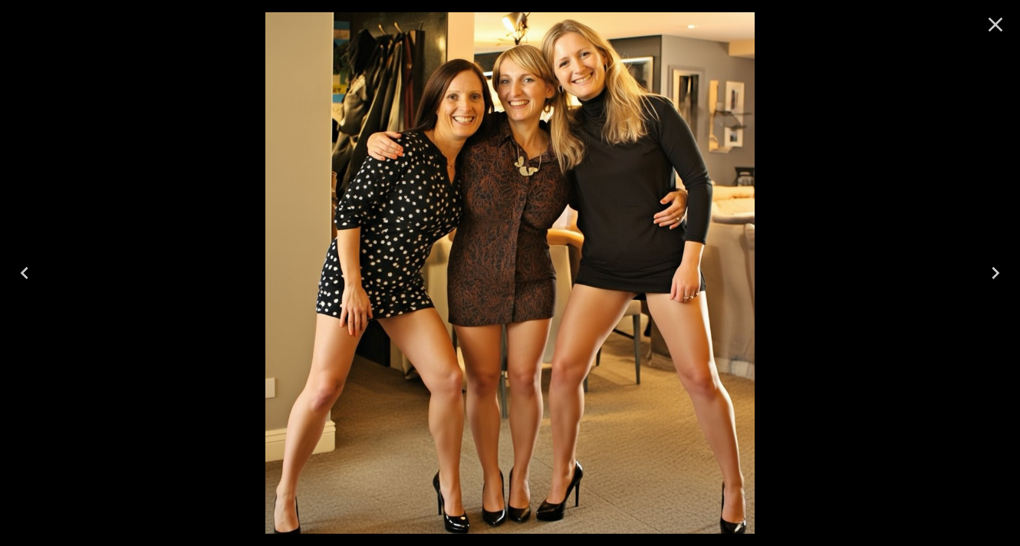
click at [995, 19] on icon "Close" at bounding box center [995, 24] width 25 height 25
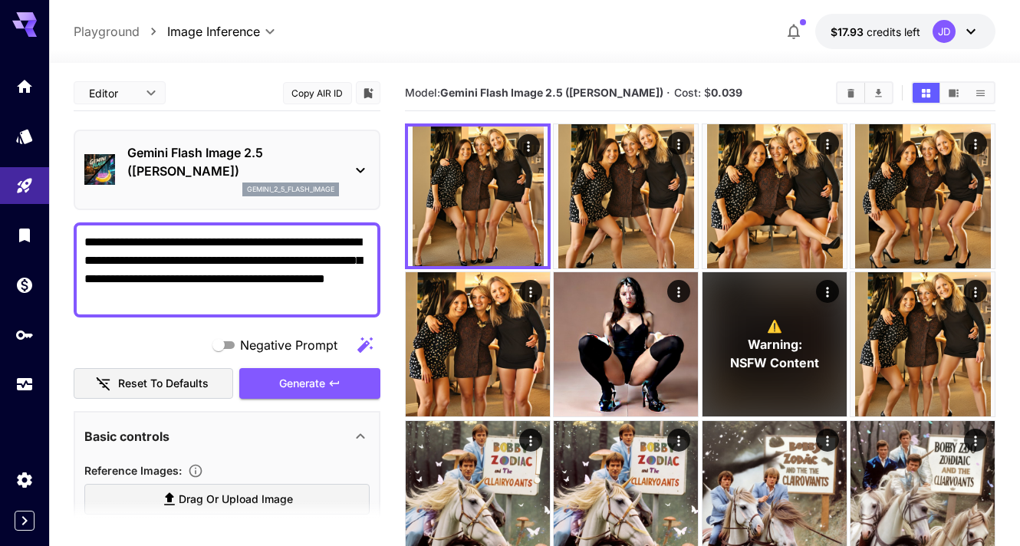
click at [199, 281] on textarea "**********" at bounding box center [226, 270] width 285 height 74
click at [277, 282] on textarea "**********" at bounding box center [226, 270] width 285 height 74
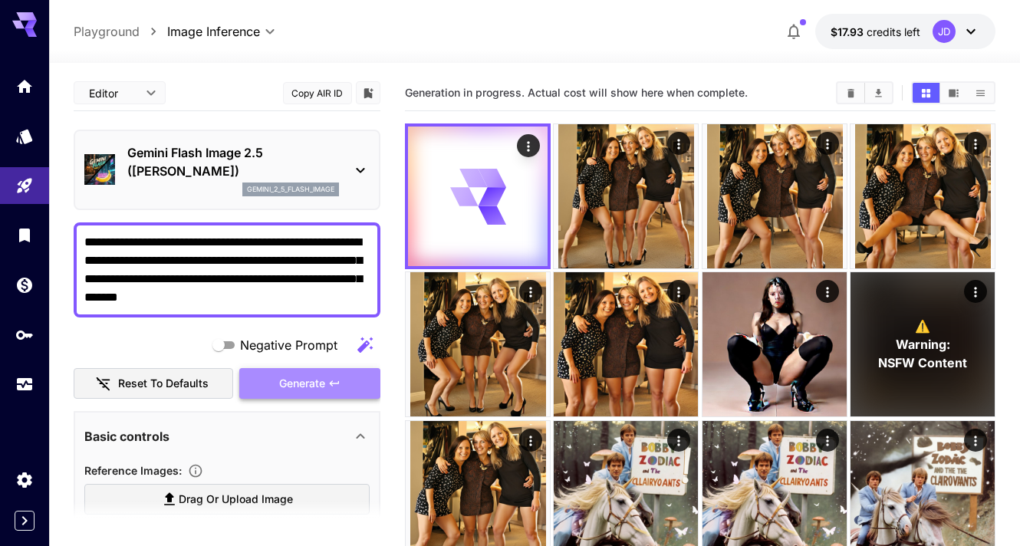
click at [313, 388] on span "Generate" at bounding box center [302, 383] width 46 height 19
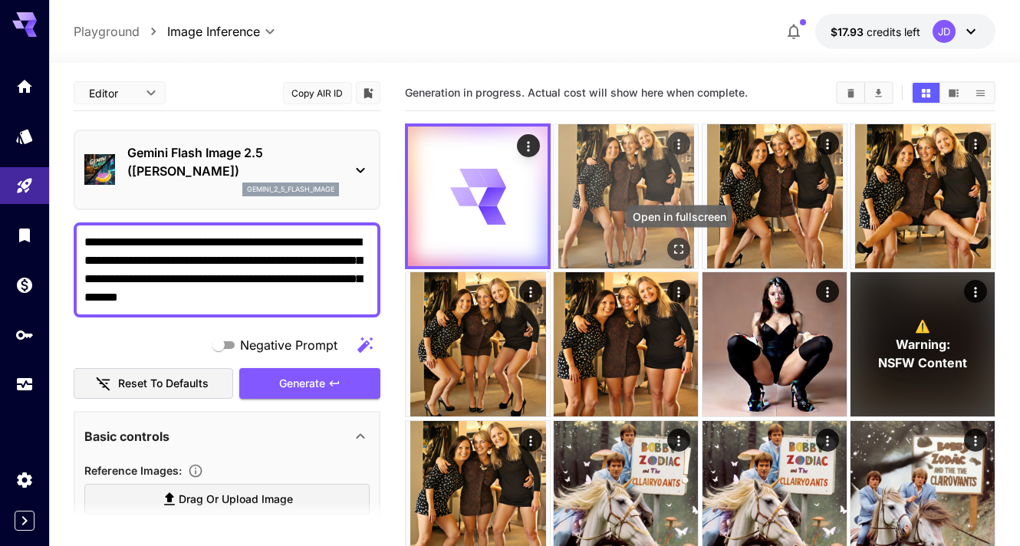
click at [678, 244] on icon "Open in fullscreen" at bounding box center [678, 248] width 15 height 15
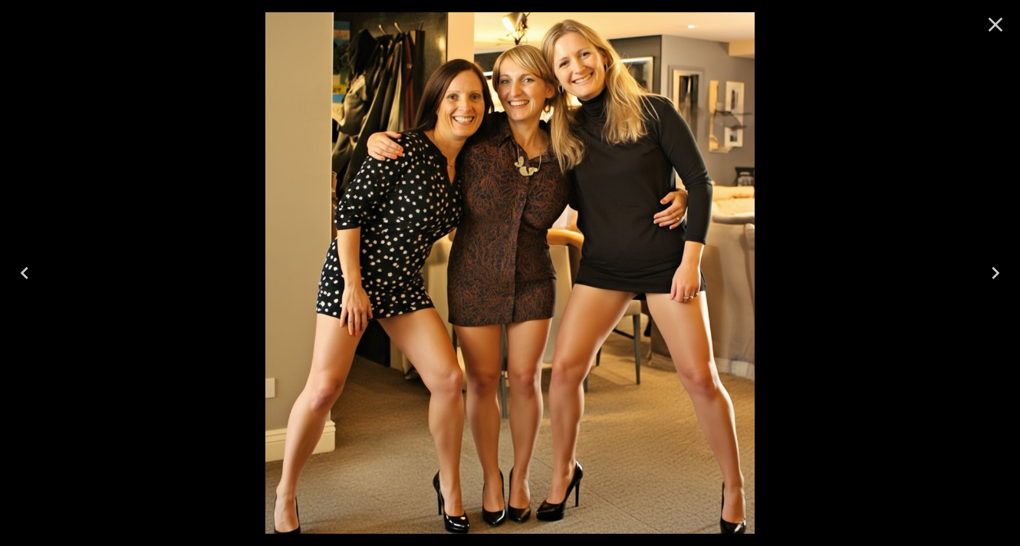
click at [998, 22] on icon "Close" at bounding box center [995, 24] width 25 height 25
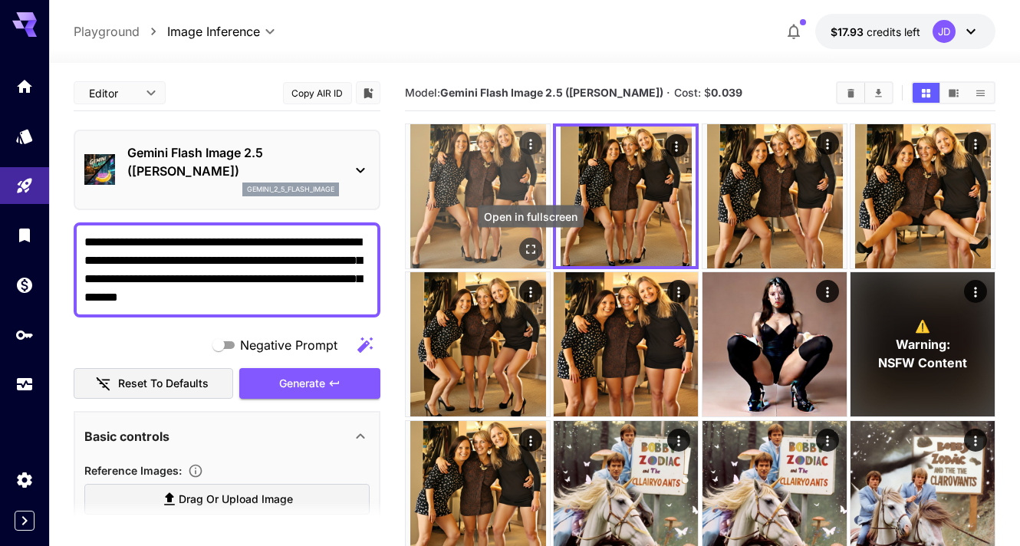
click at [528, 251] on icon "Open in fullscreen" at bounding box center [530, 248] width 15 height 15
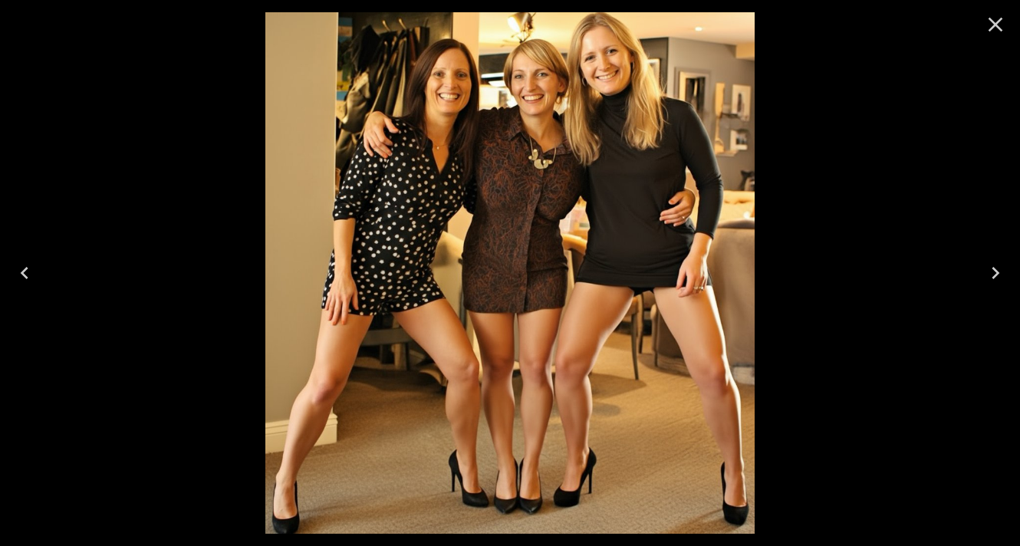
click at [990, 28] on icon "Close" at bounding box center [995, 25] width 15 height 15
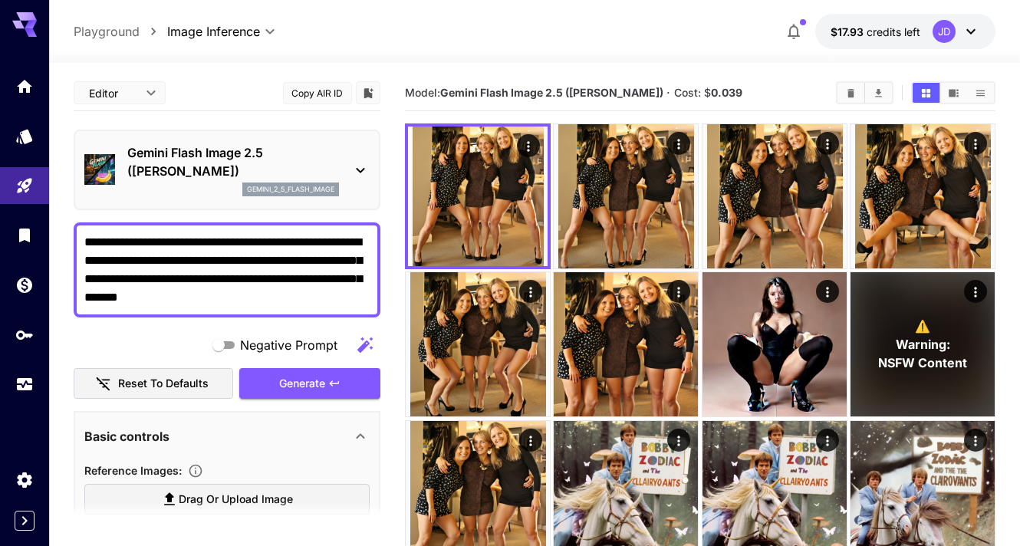
click at [130, 242] on textarea "**********" at bounding box center [226, 270] width 285 height 74
click at [257, 383] on button "Generate" at bounding box center [309, 383] width 141 height 31
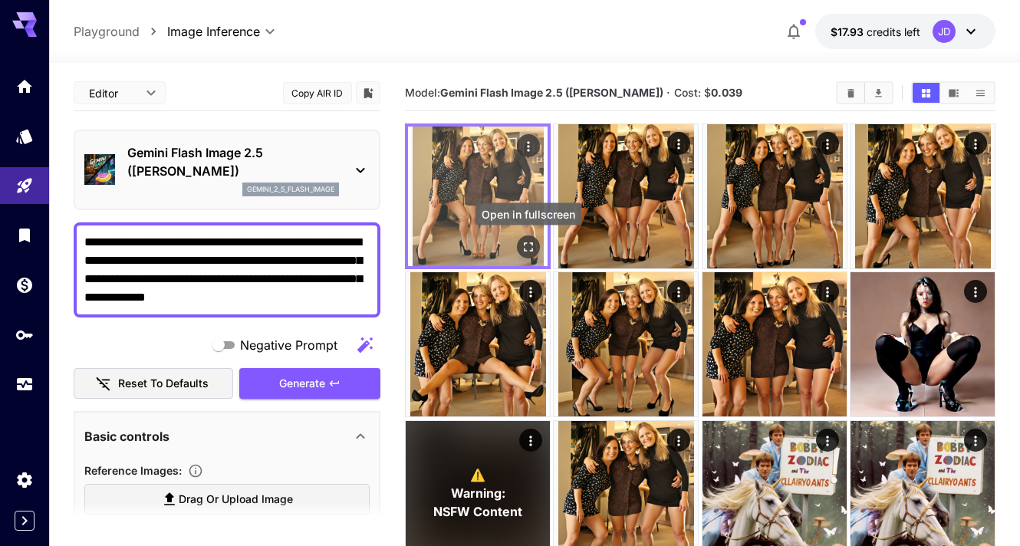
click at [527, 243] on icon "Open in fullscreen" at bounding box center [527, 246] width 15 height 15
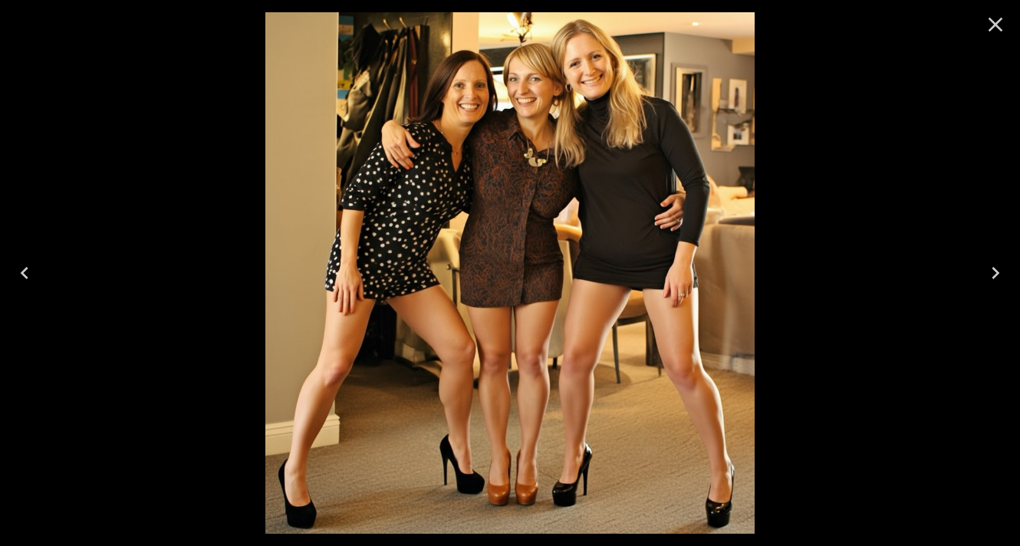
click at [989, 19] on icon "Close" at bounding box center [995, 25] width 15 height 15
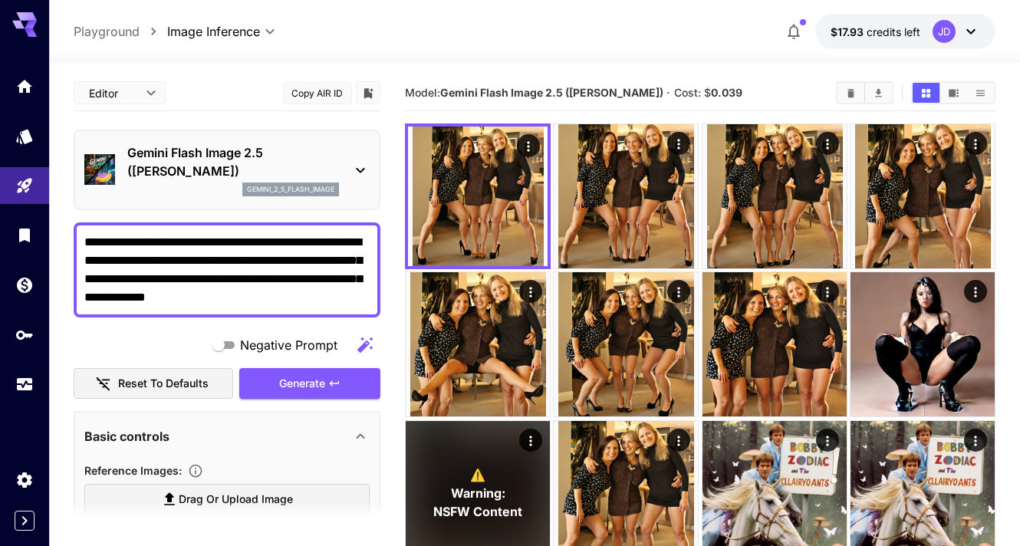
click at [149, 283] on textarea "**********" at bounding box center [226, 270] width 285 height 74
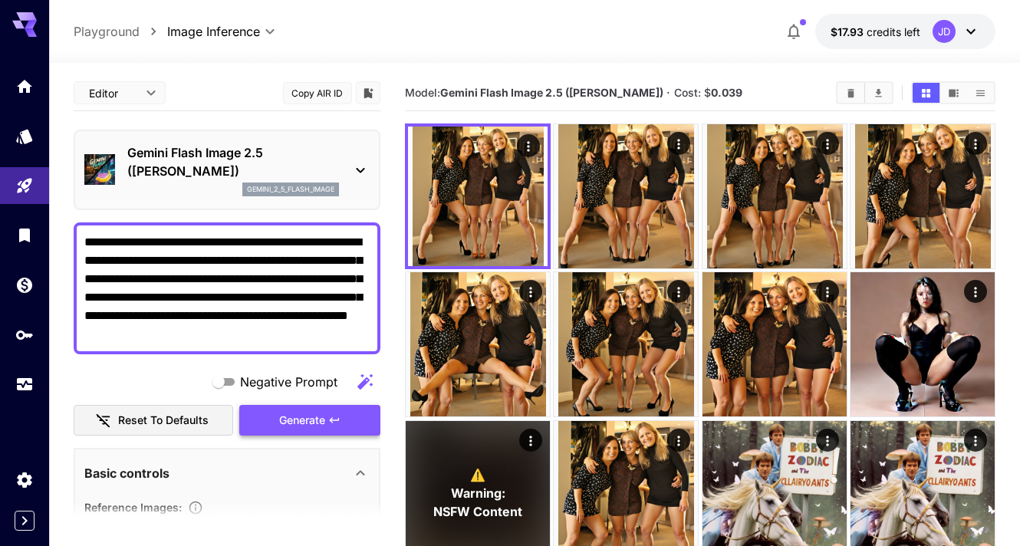
click at [286, 414] on span "Generate" at bounding box center [302, 420] width 46 height 19
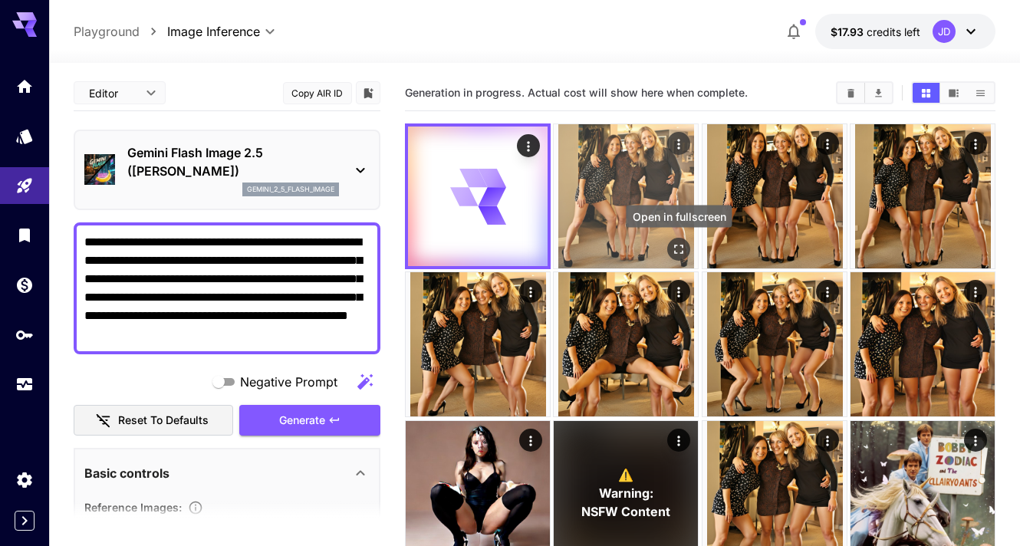
click at [680, 247] on icon "Open in fullscreen" at bounding box center [678, 248] width 15 height 15
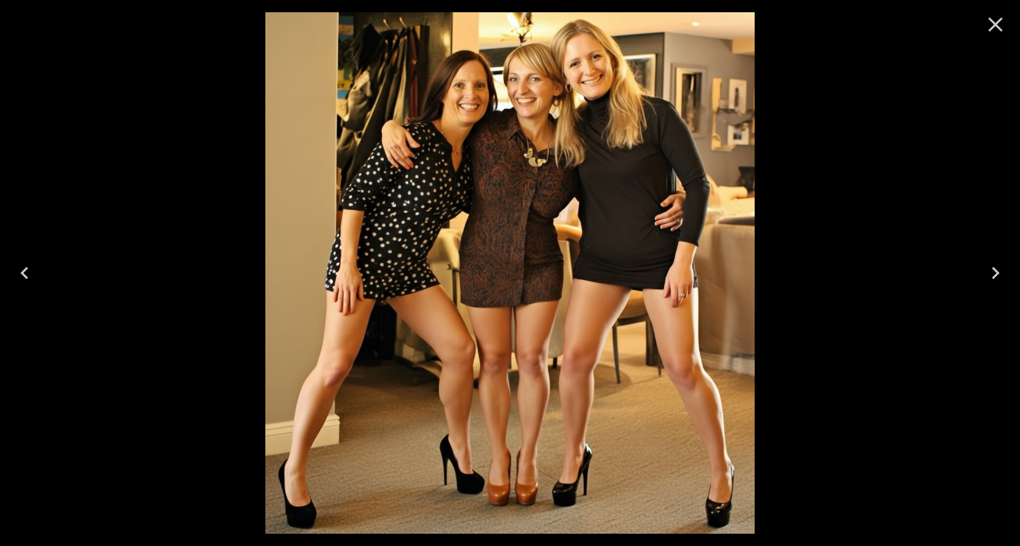
click at [991, 23] on icon "Close" at bounding box center [995, 24] width 25 height 25
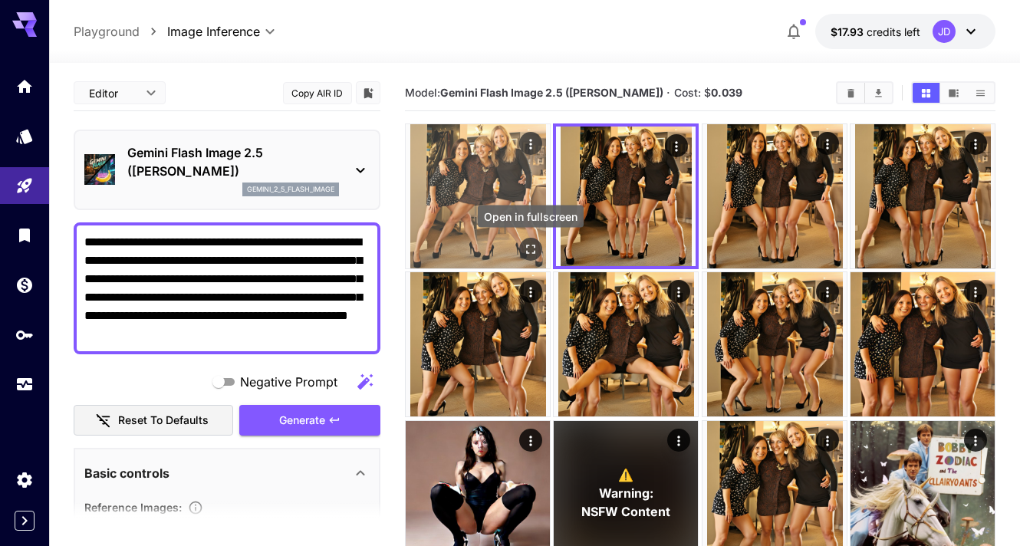
click at [528, 241] on icon "Open in fullscreen" at bounding box center [530, 248] width 15 height 15
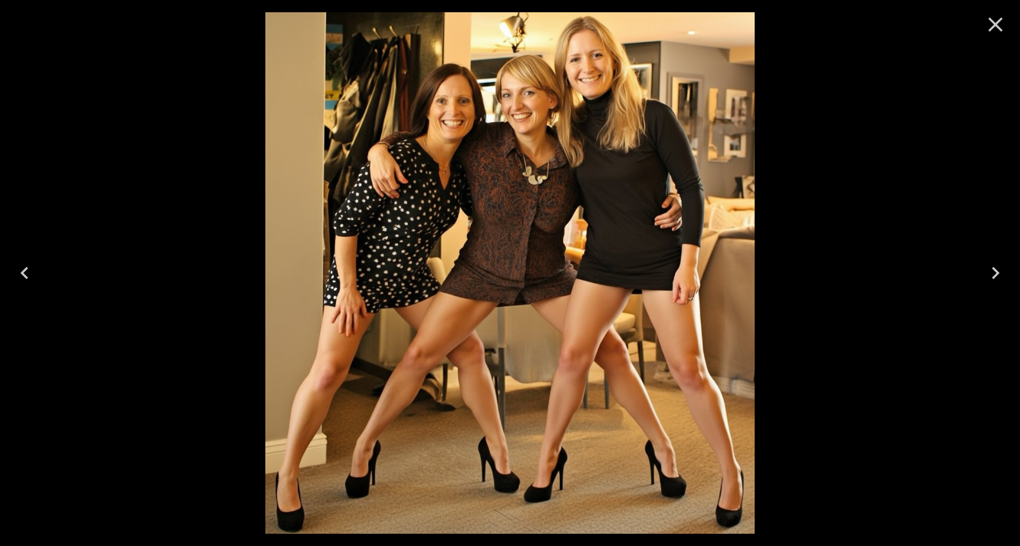
click at [987, 24] on icon "Close" at bounding box center [995, 24] width 25 height 25
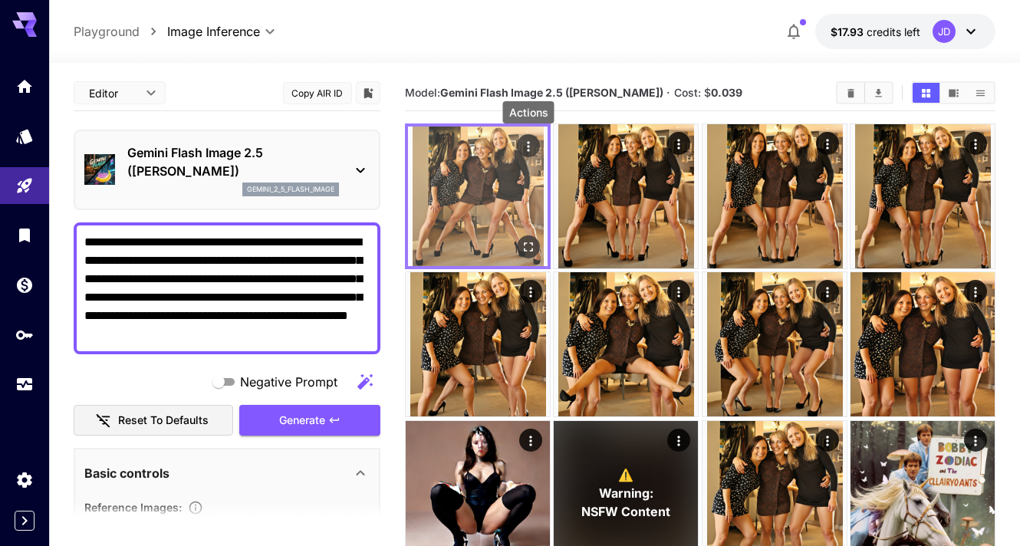
click at [524, 146] on icon "Actions" at bounding box center [527, 146] width 15 height 15
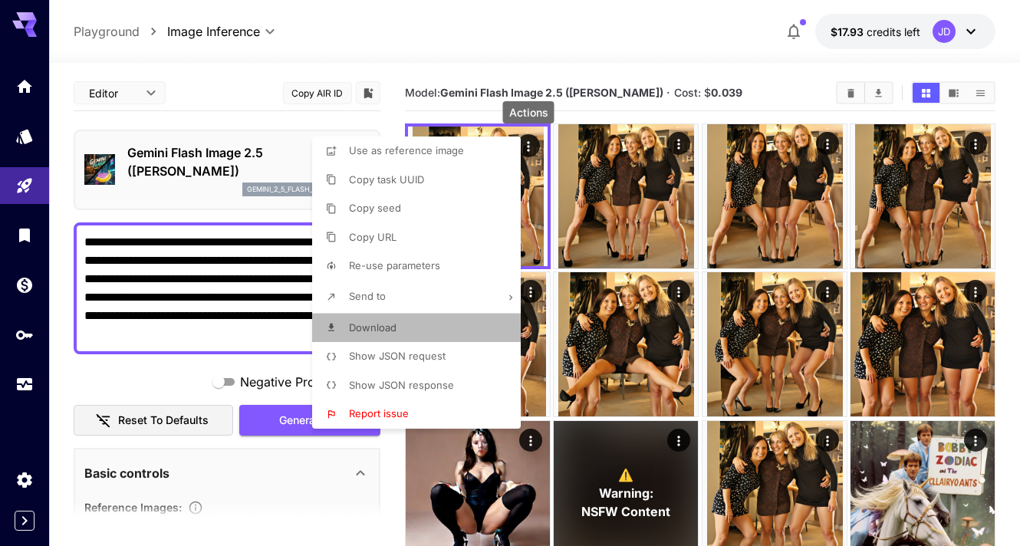
click at [420, 327] on li "Download" at bounding box center [421, 328] width 218 height 29
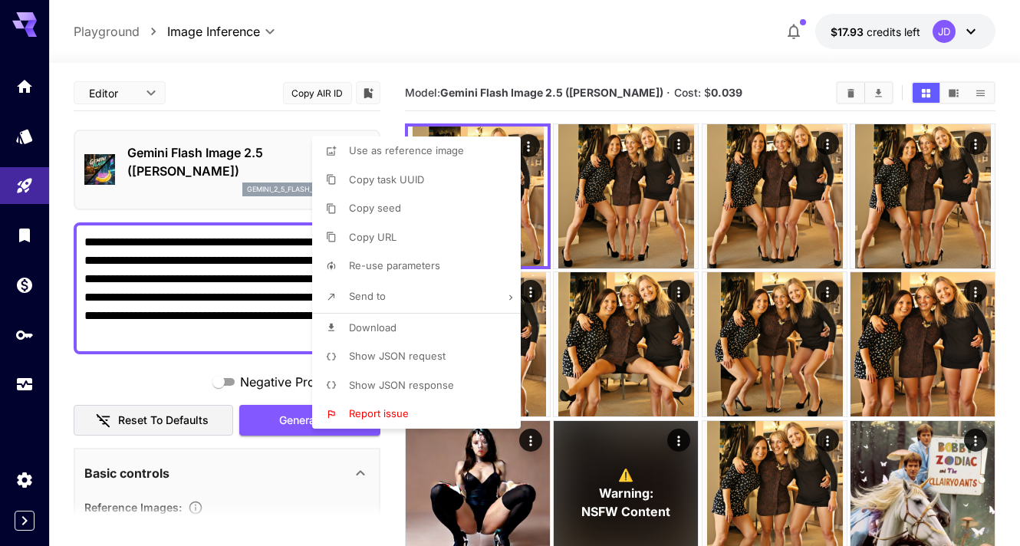
click at [188, 380] on div at bounding box center [510, 273] width 1020 height 546
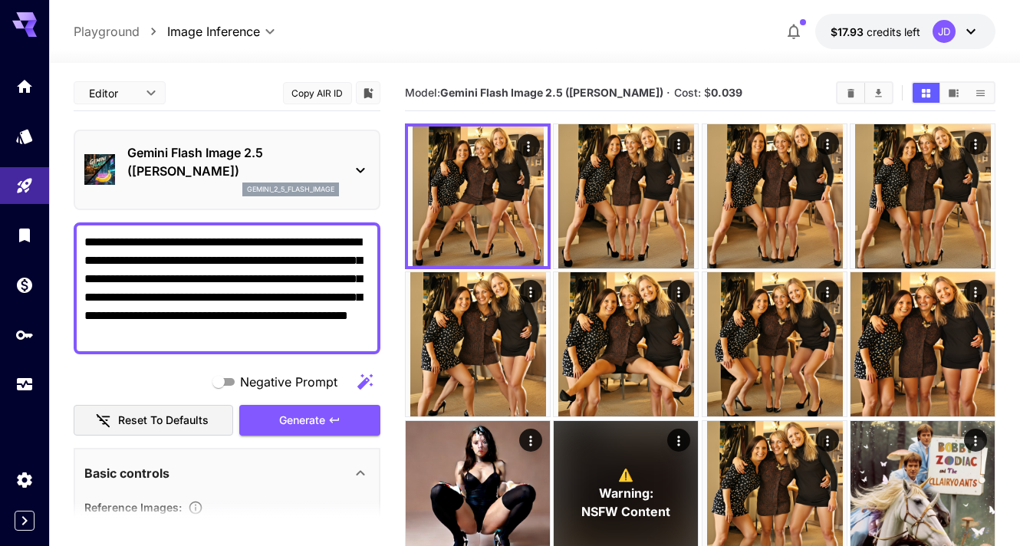
click at [165, 317] on textarea "**********" at bounding box center [226, 288] width 285 height 110
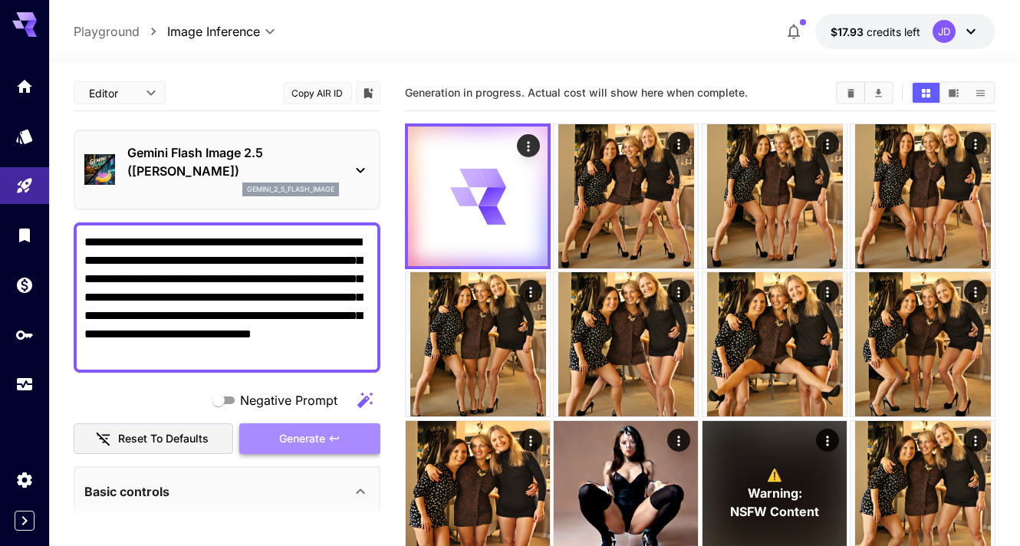
click at [300, 445] on span "Generate" at bounding box center [302, 438] width 46 height 19
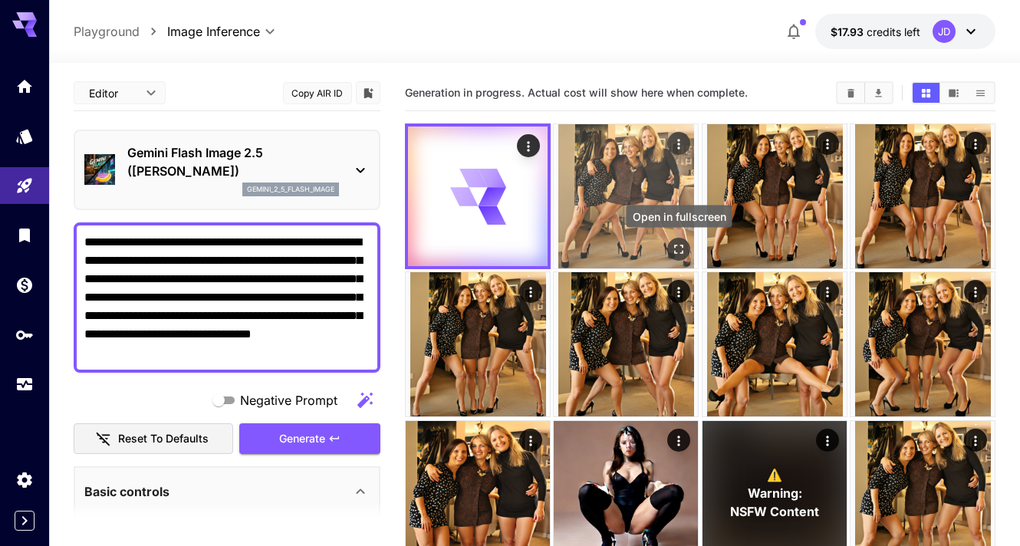
click at [676, 245] on icon "Open in fullscreen" at bounding box center [679, 249] width 9 height 9
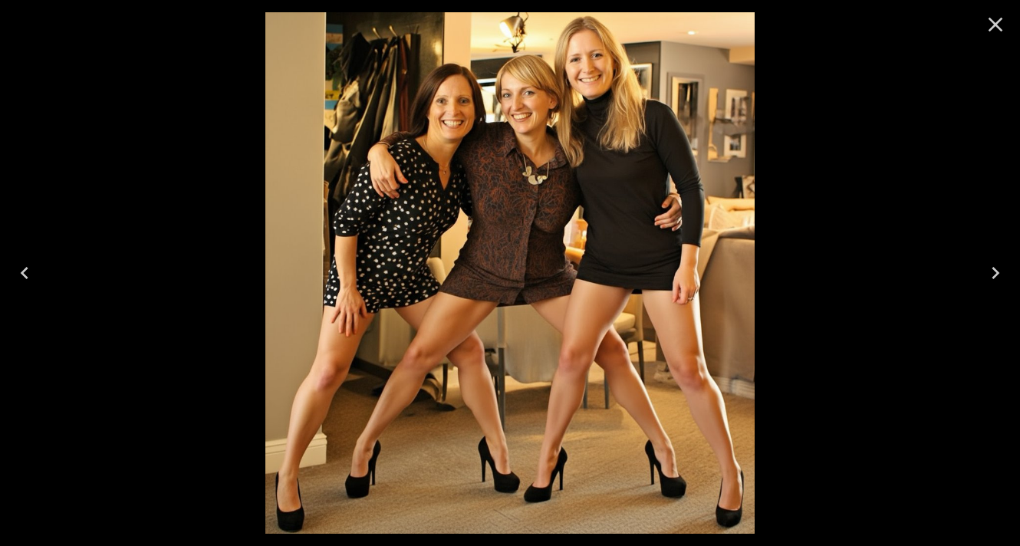
click at [1000, 21] on icon "Close" at bounding box center [995, 24] width 25 height 25
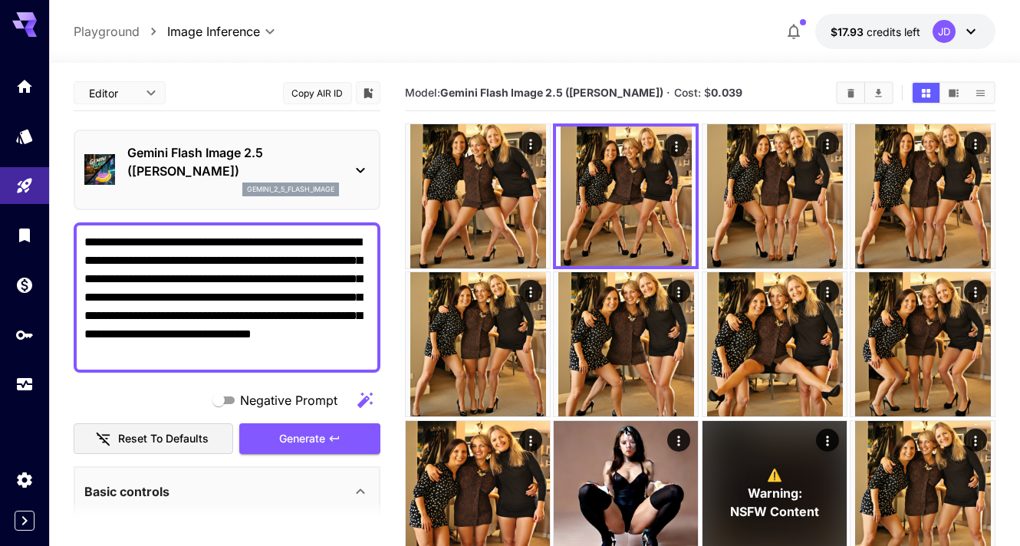
click at [166, 297] on textarea "**********" at bounding box center [226, 297] width 285 height 129
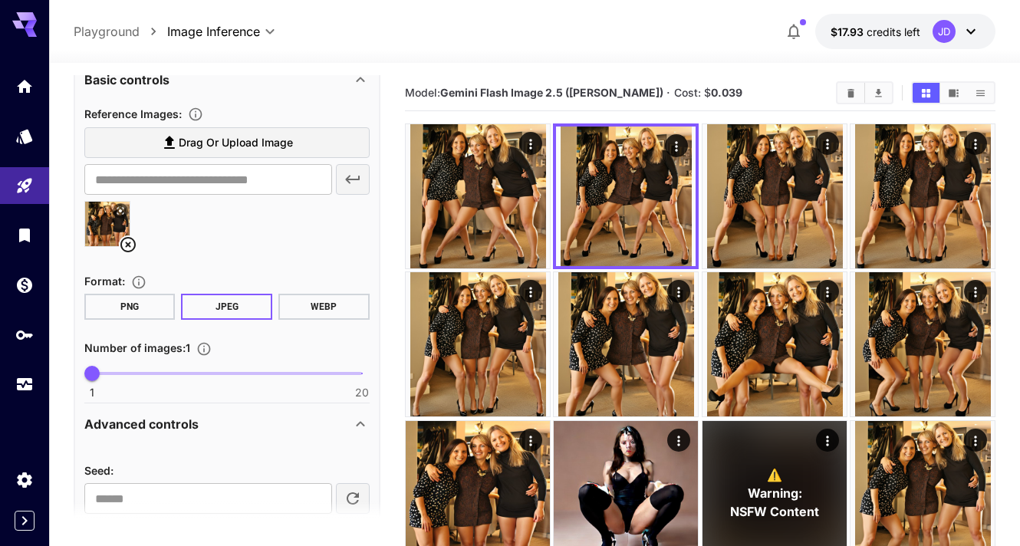
scroll to position [483, 0]
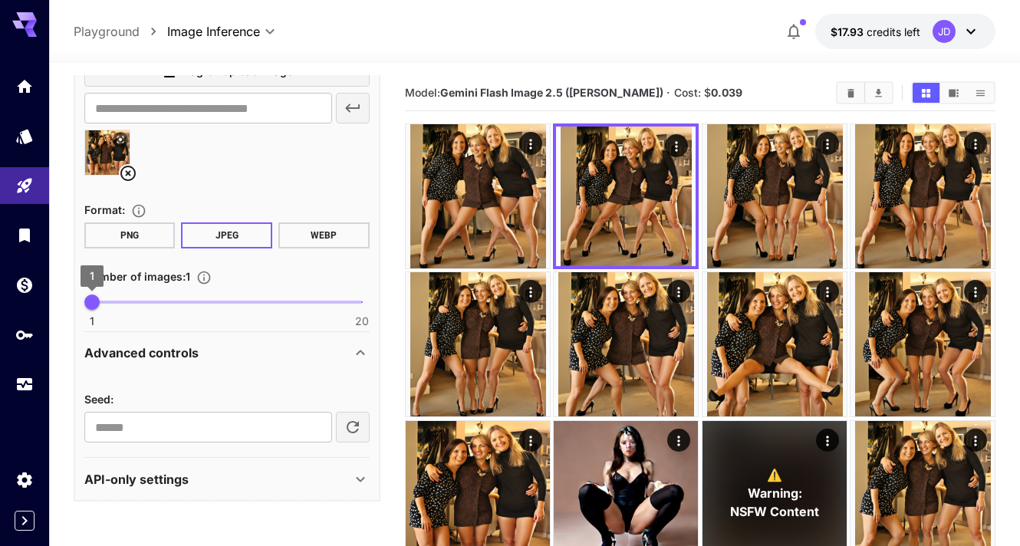
type textarea "**********"
type input "*"
drag, startPoint x: 88, startPoint y: 300, endPoint x: 138, endPoint y: 304, distance: 50.0
click at [138, 304] on span "4" at bounding box center [133, 301] width 15 height 15
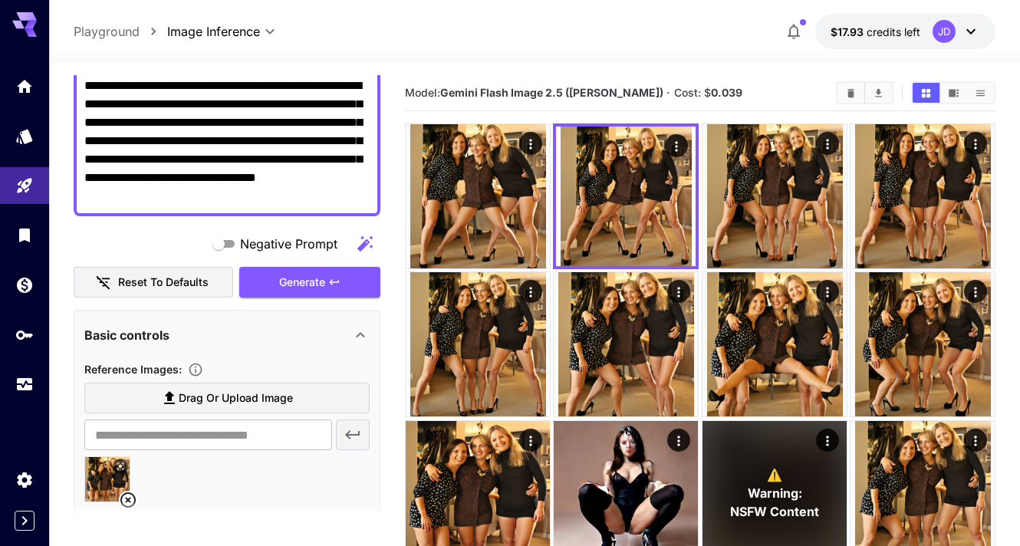
scroll to position [147, 0]
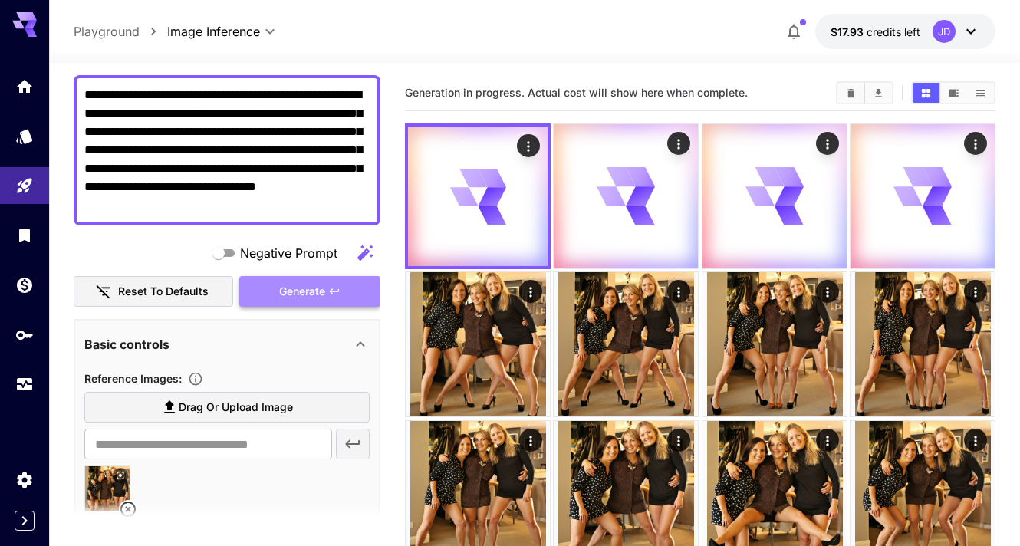
click at [317, 282] on span "Generate" at bounding box center [302, 291] width 46 height 19
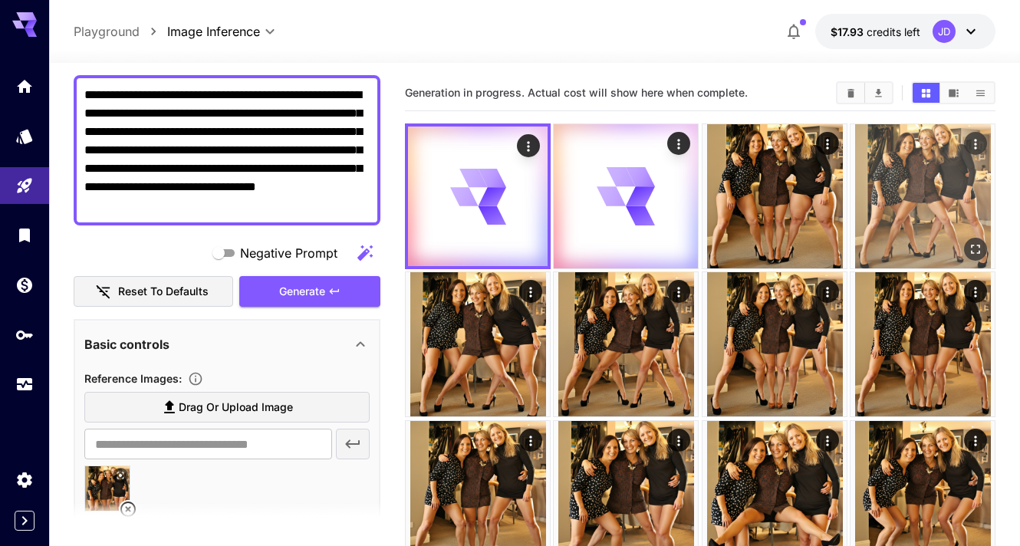
click at [899, 199] on img at bounding box center [922, 196] width 144 height 144
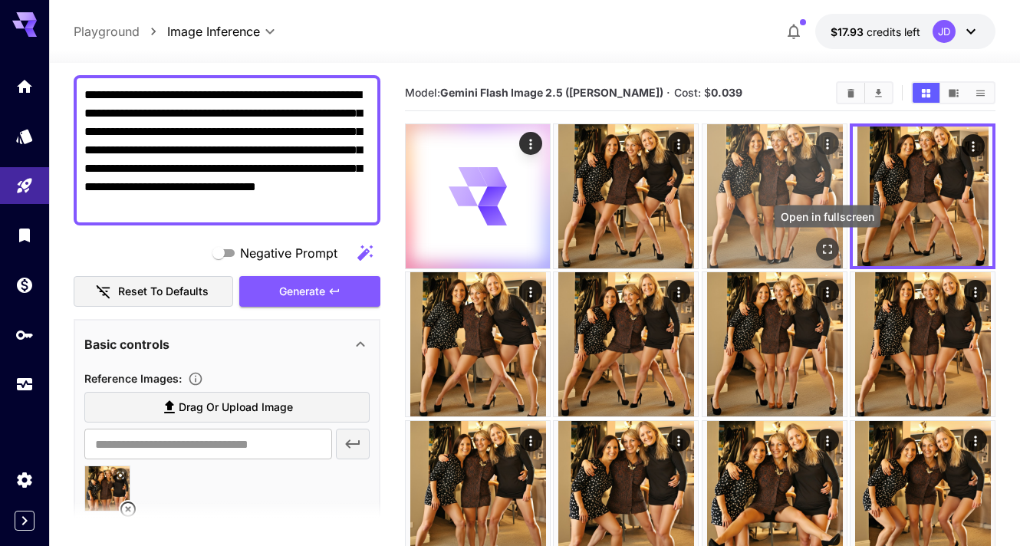
click at [829, 252] on icon "Open in fullscreen" at bounding box center [826, 248] width 15 height 15
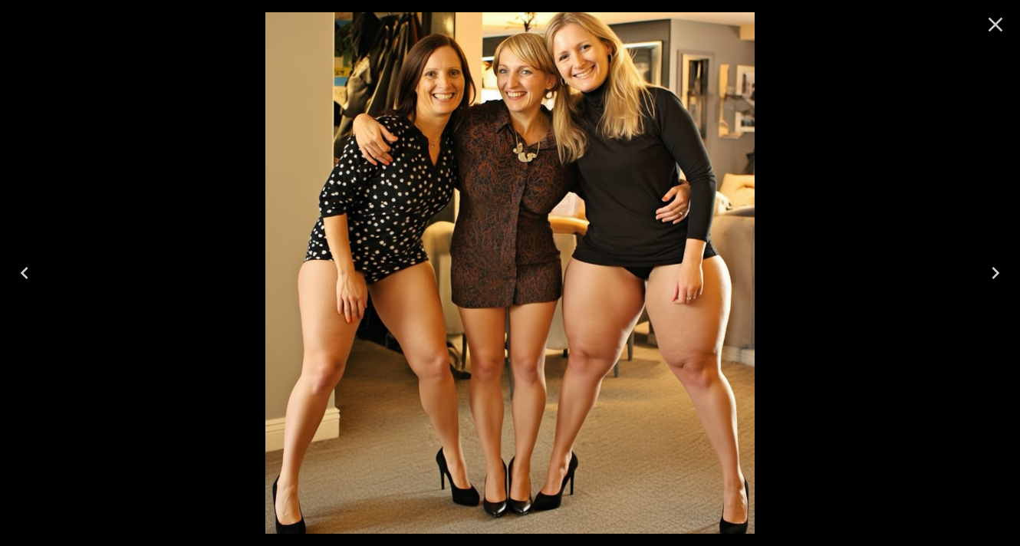
click at [997, 25] on icon "Close" at bounding box center [995, 25] width 15 height 15
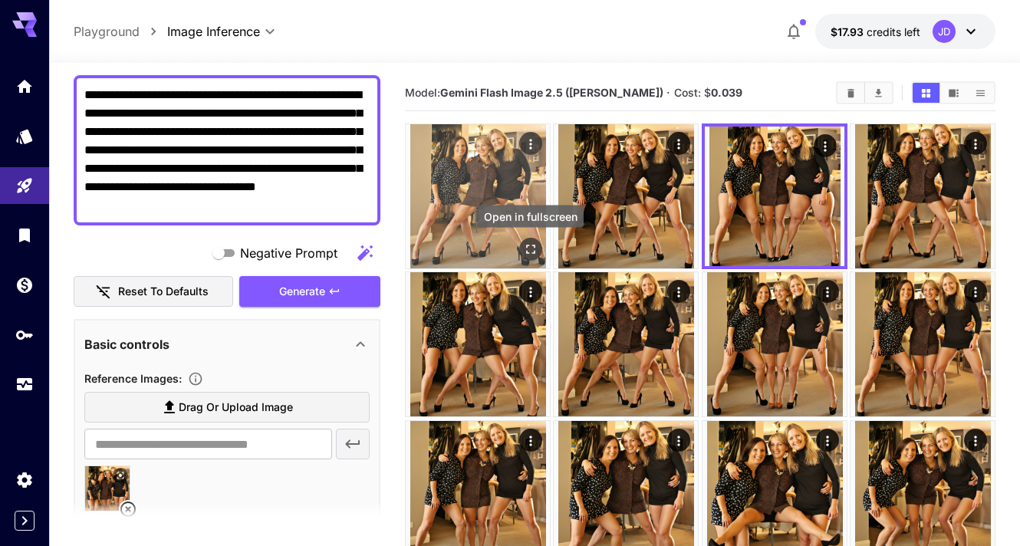
click at [523, 247] on icon "Open in fullscreen" at bounding box center [530, 248] width 15 height 15
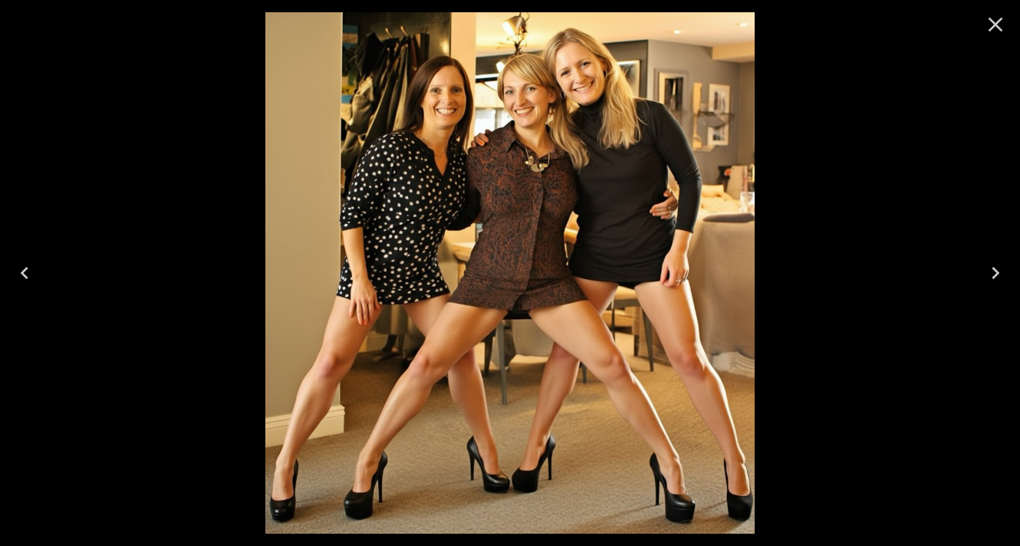
click at [985, 28] on icon "Close" at bounding box center [995, 24] width 25 height 25
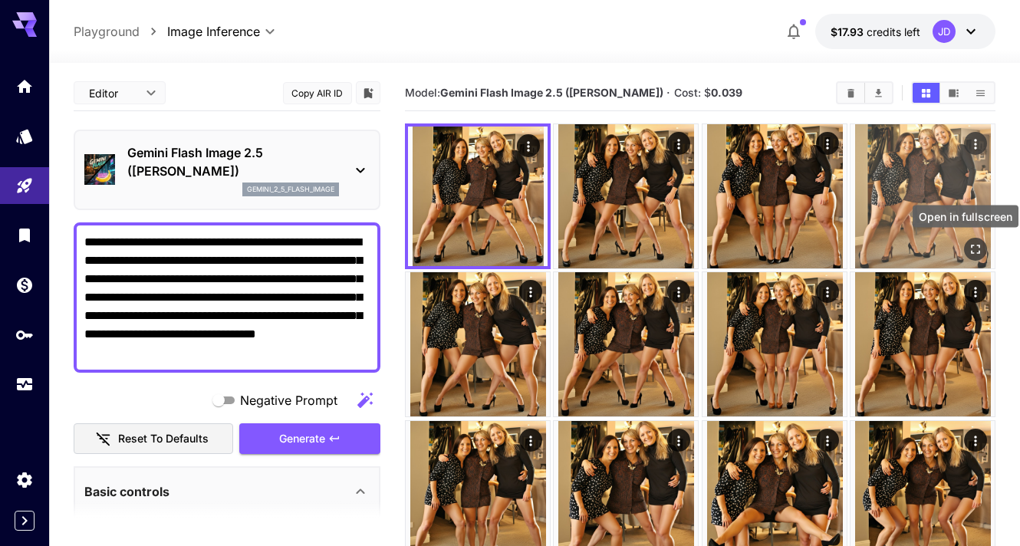
scroll to position [147, 0]
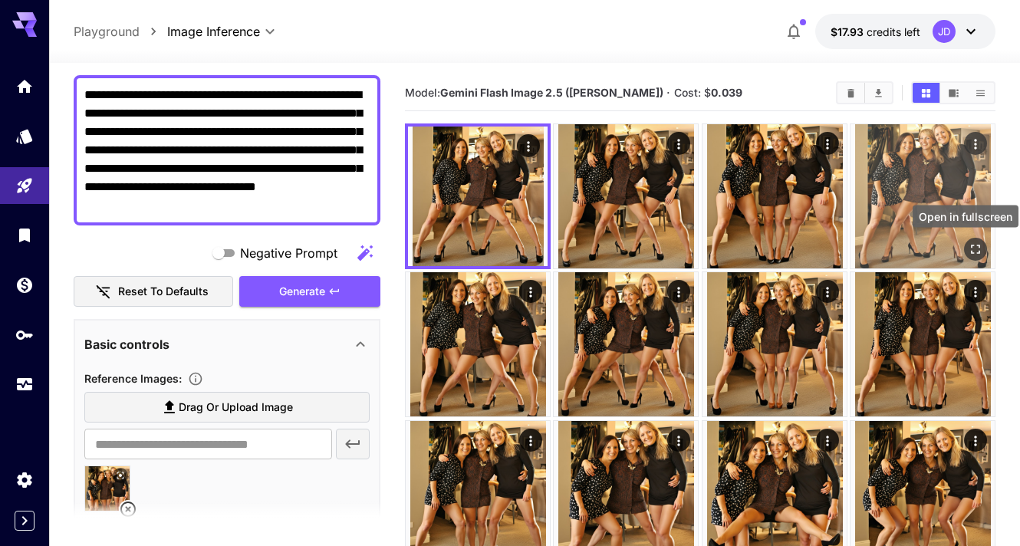
click at [979, 251] on icon "Open in fullscreen" at bounding box center [975, 249] width 9 height 9
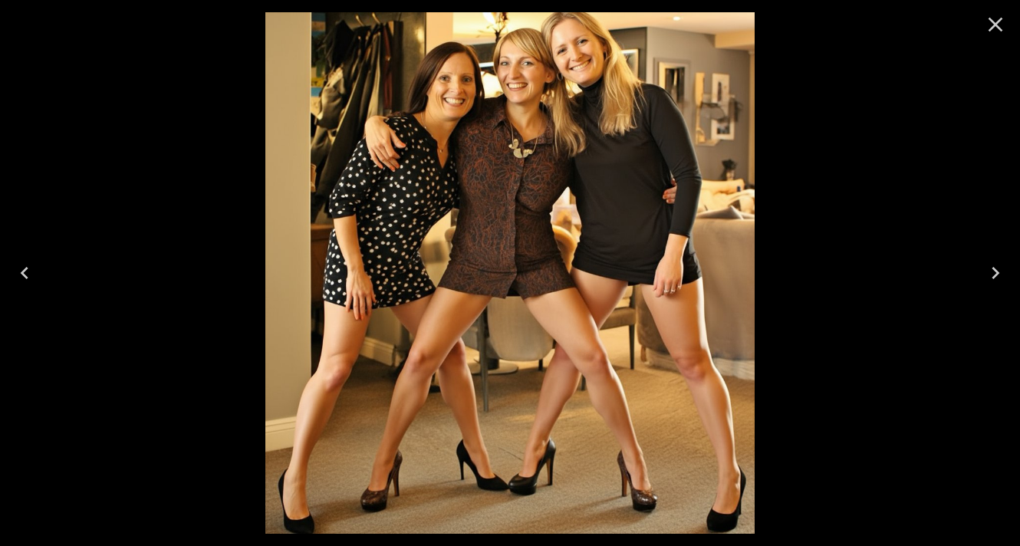
click at [996, 28] on icon "Close" at bounding box center [995, 24] width 25 height 25
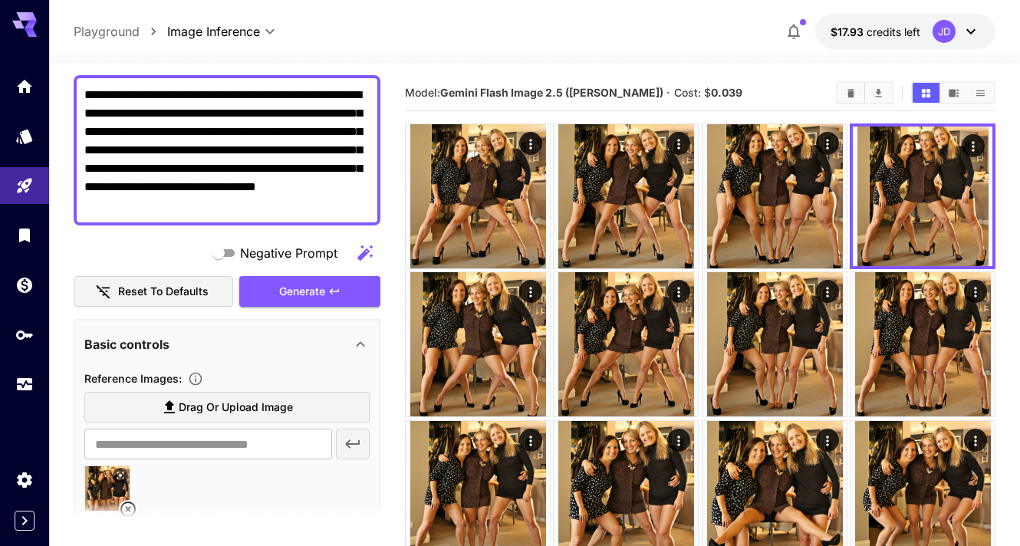
drag, startPoint x: 176, startPoint y: 149, endPoint x: 149, endPoint y: 153, distance: 26.3
click at [149, 153] on textarea "**********" at bounding box center [226, 150] width 285 height 129
type textarea "**********"
click at [306, 287] on span "Generate" at bounding box center [302, 291] width 46 height 19
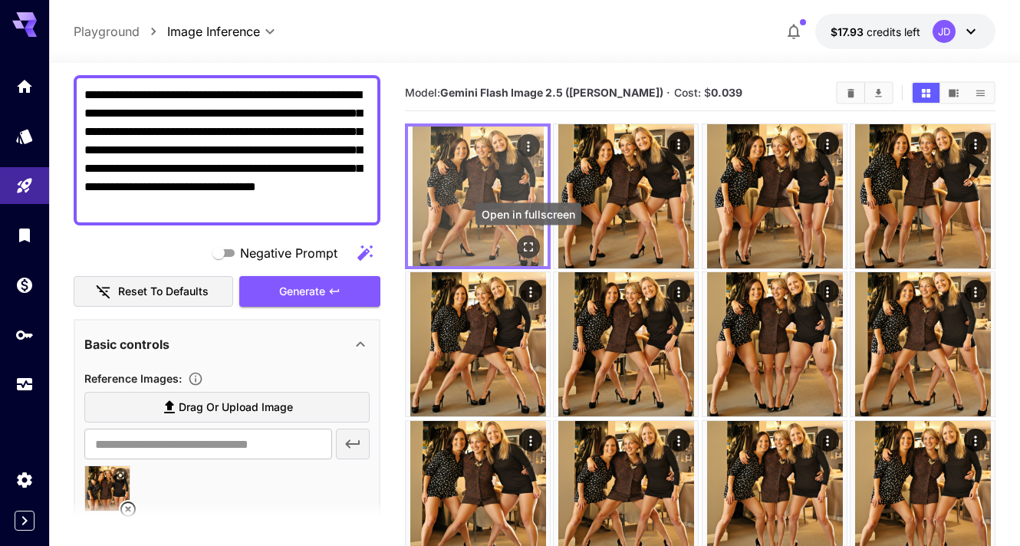
click at [521, 252] on icon "Open in fullscreen" at bounding box center [527, 246] width 15 height 15
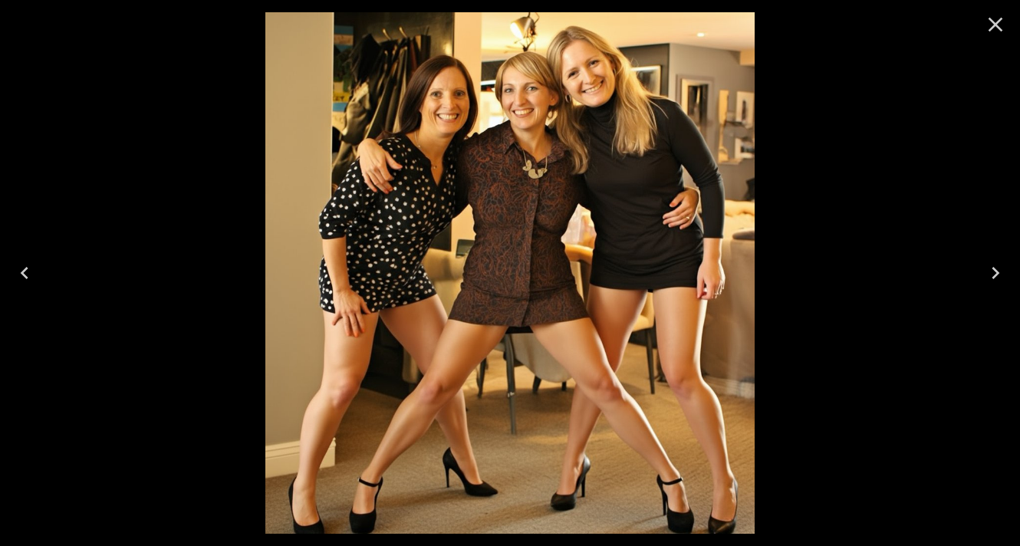
click at [998, 15] on icon "Close" at bounding box center [995, 24] width 25 height 25
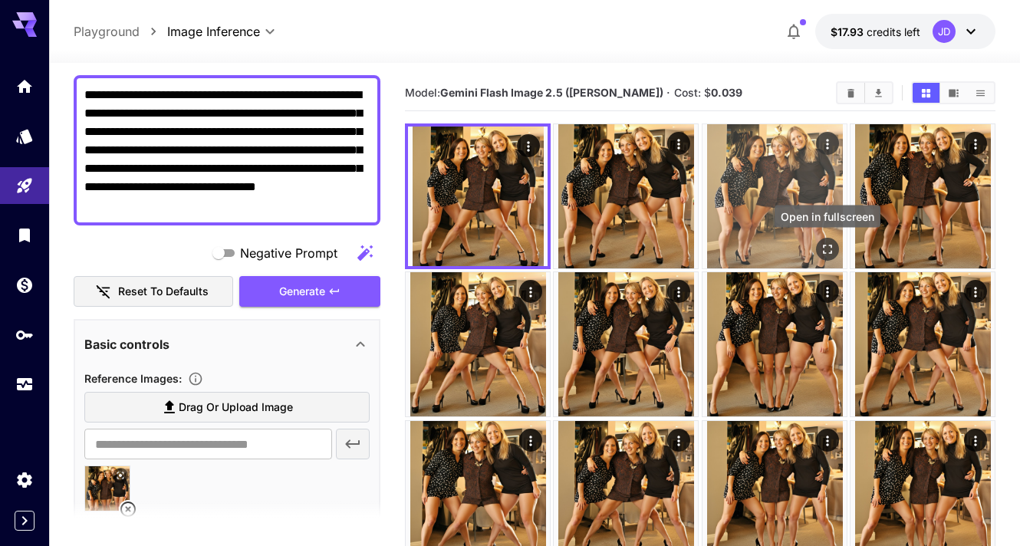
click at [829, 254] on icon "Open in fullscreen" at bounding box center [826, 248] width 15 height 15
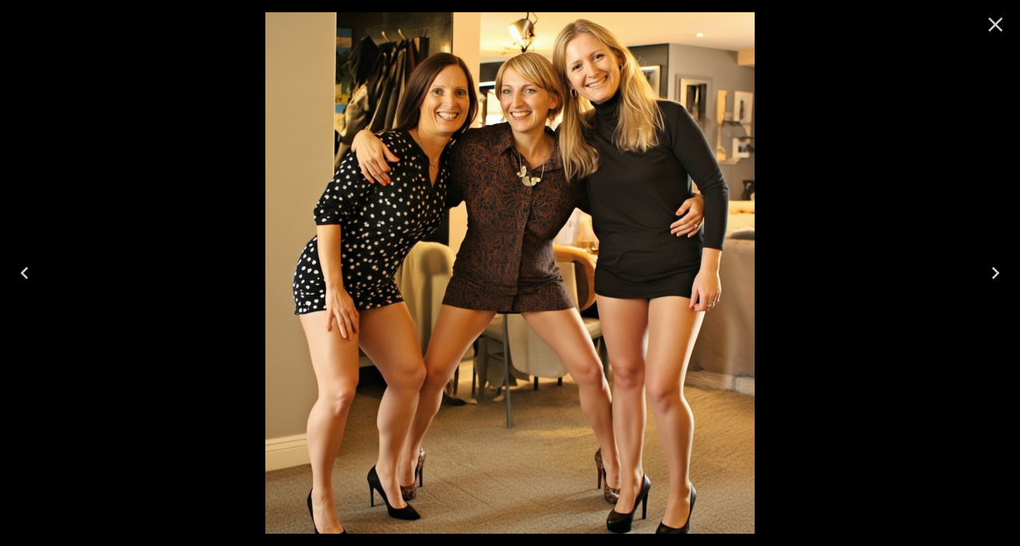
click at [25, 271] on icon "Previous" at bounding box center [25, 273] width 8 height 12
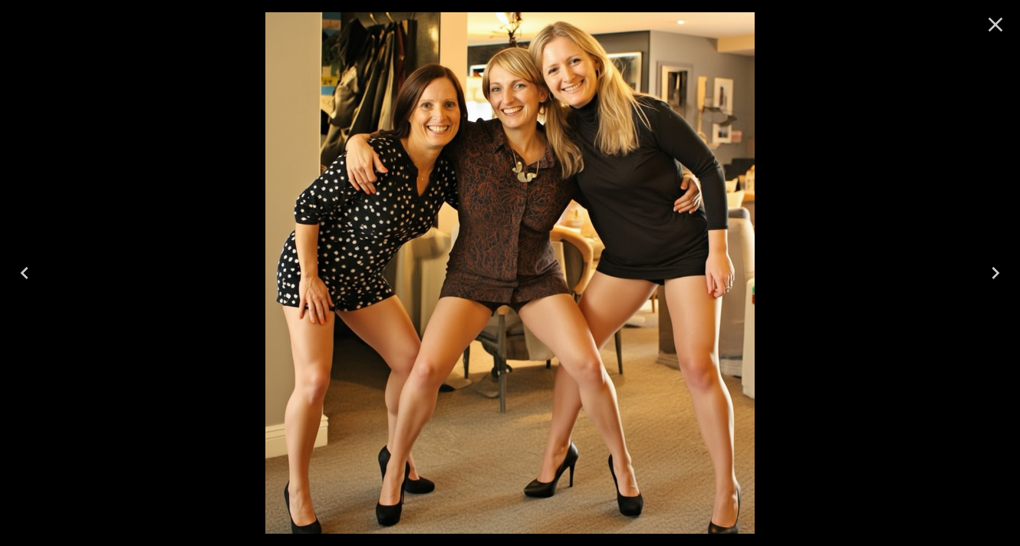
click at [993, 24] on icon "Close" at bounding box center [995, 25] width 15 height 15
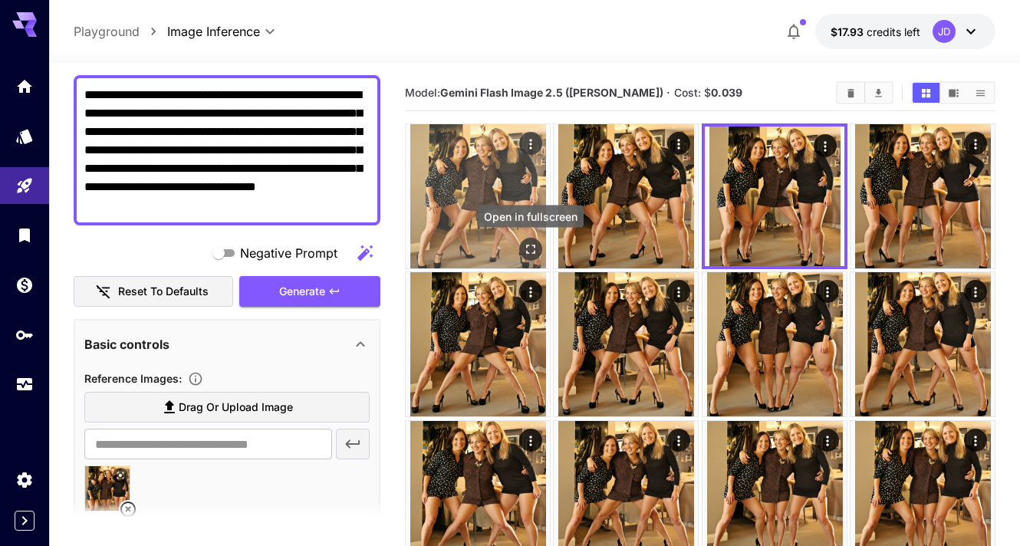
click at [535, 248] on icon "Open in fullscreen" at bounding box center [530, 248] width 15 height 15
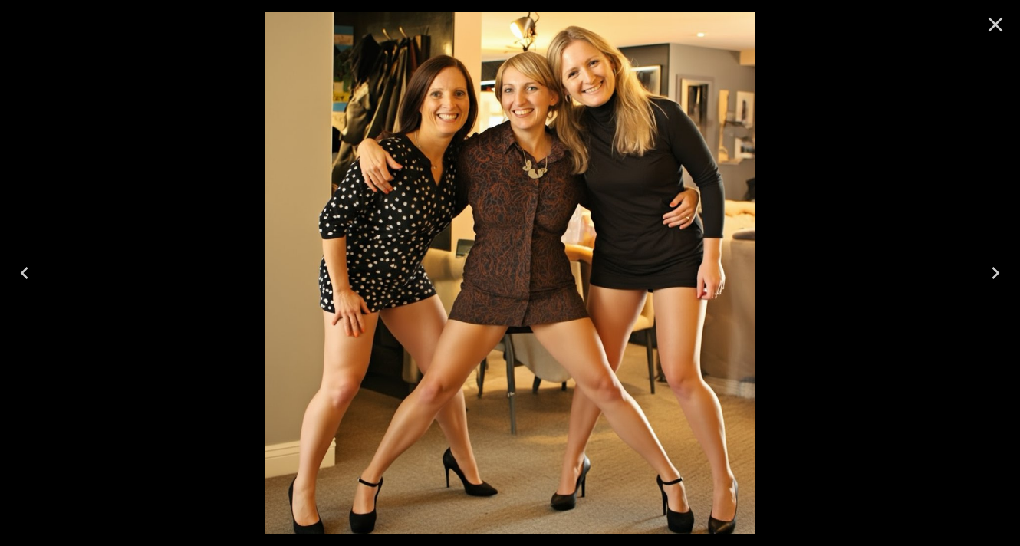
click at [995, 27] on icon "Close" at bounding box center [995, 24] width 25 height 25
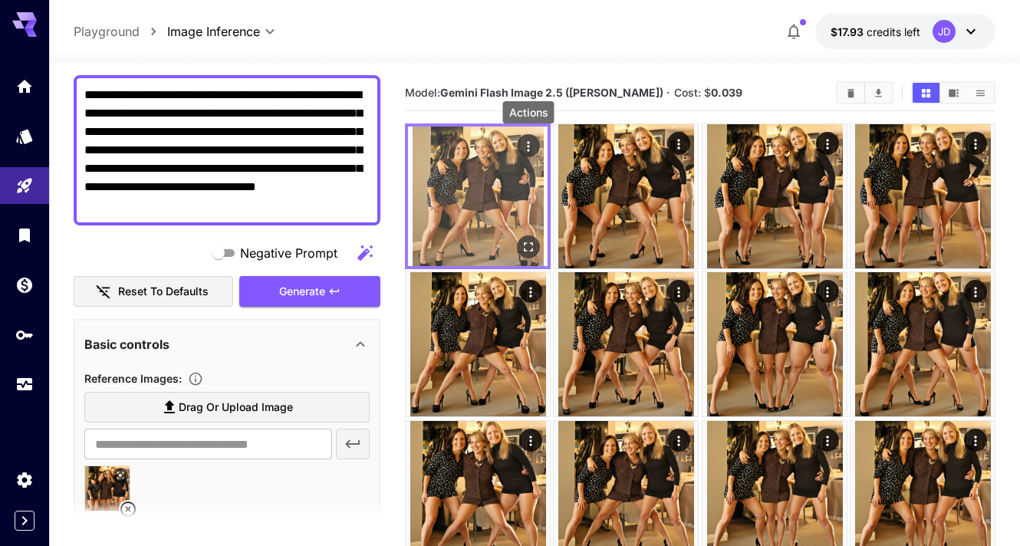
click at [525, 143] on icon "Actions" at bounding box center [527, 146] width 15 height 15
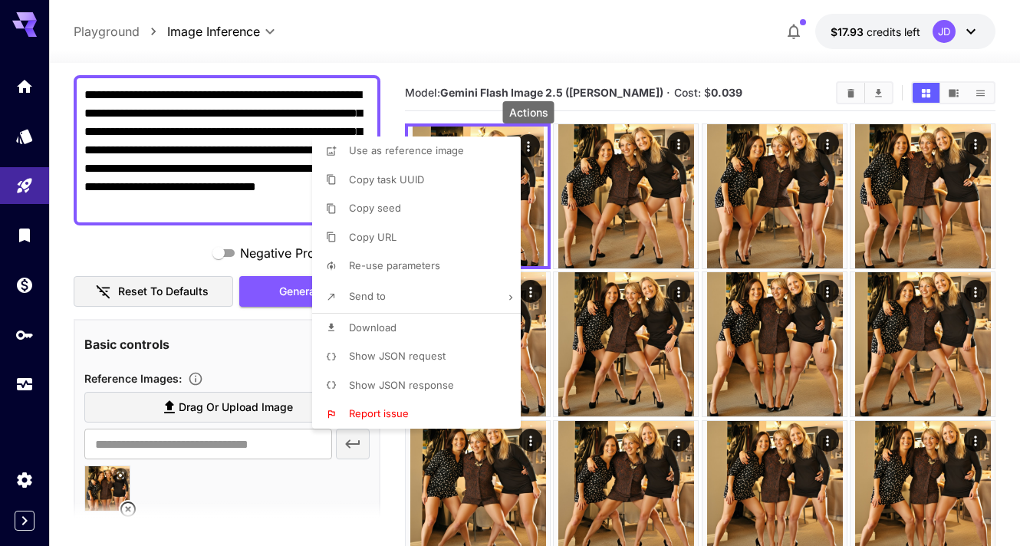
click at [429, 325] on li "Download" at bounding box center [421, 328] width 218 height 29
click at [849, 96] on div at bounding box center [510, 273] width 1020 height 546
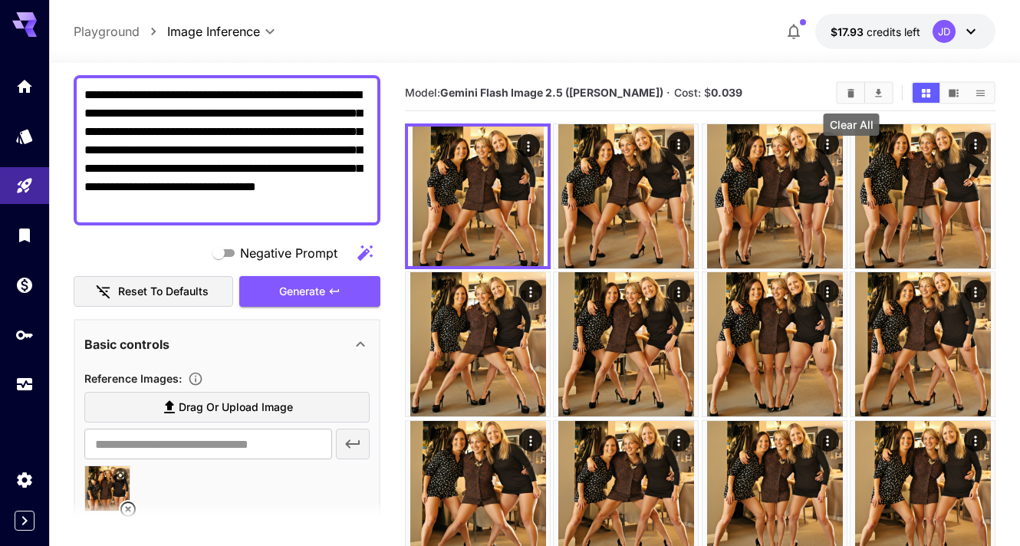
click at [853, 88] on icon "Clear All" at bounding box center [850, 92] width 11 height 11
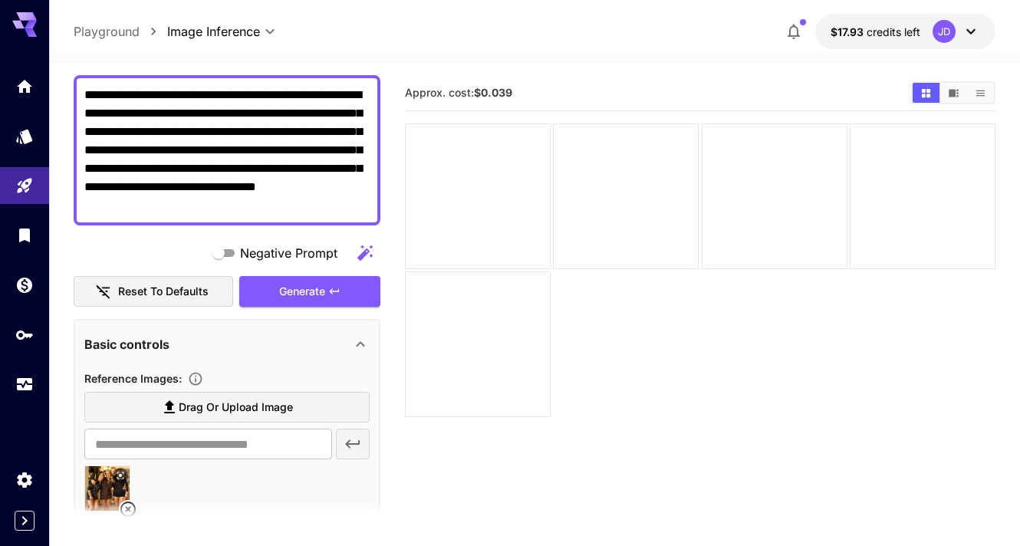
click at [130, 505] on section at bounding box center [227, 520] width 307 height 38
